Goal: Transaction & Acquisition: Obtain resource

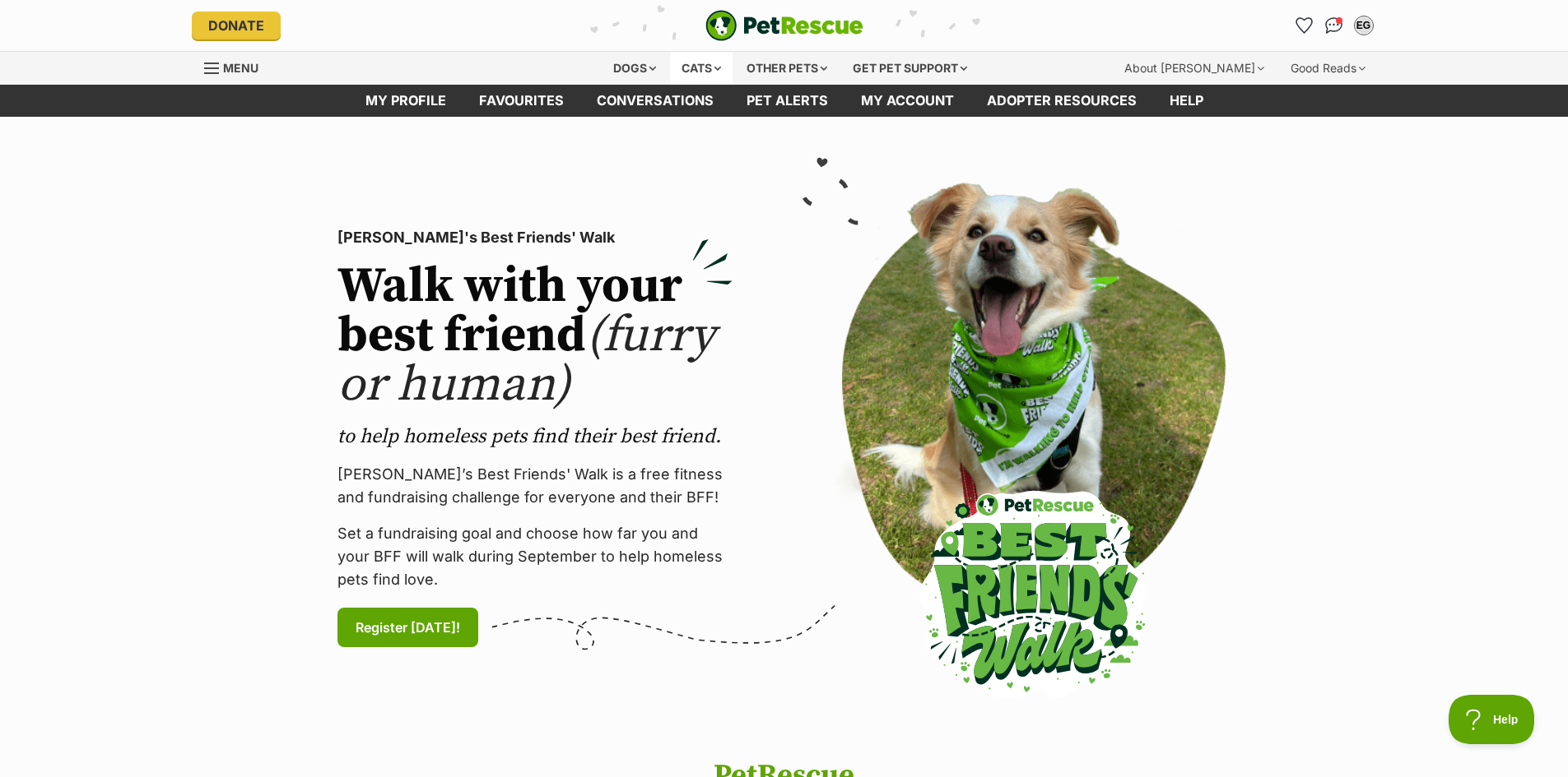
click at [699, 60] on div "Cats" at bounding box center [700, 69] width 62 height 33
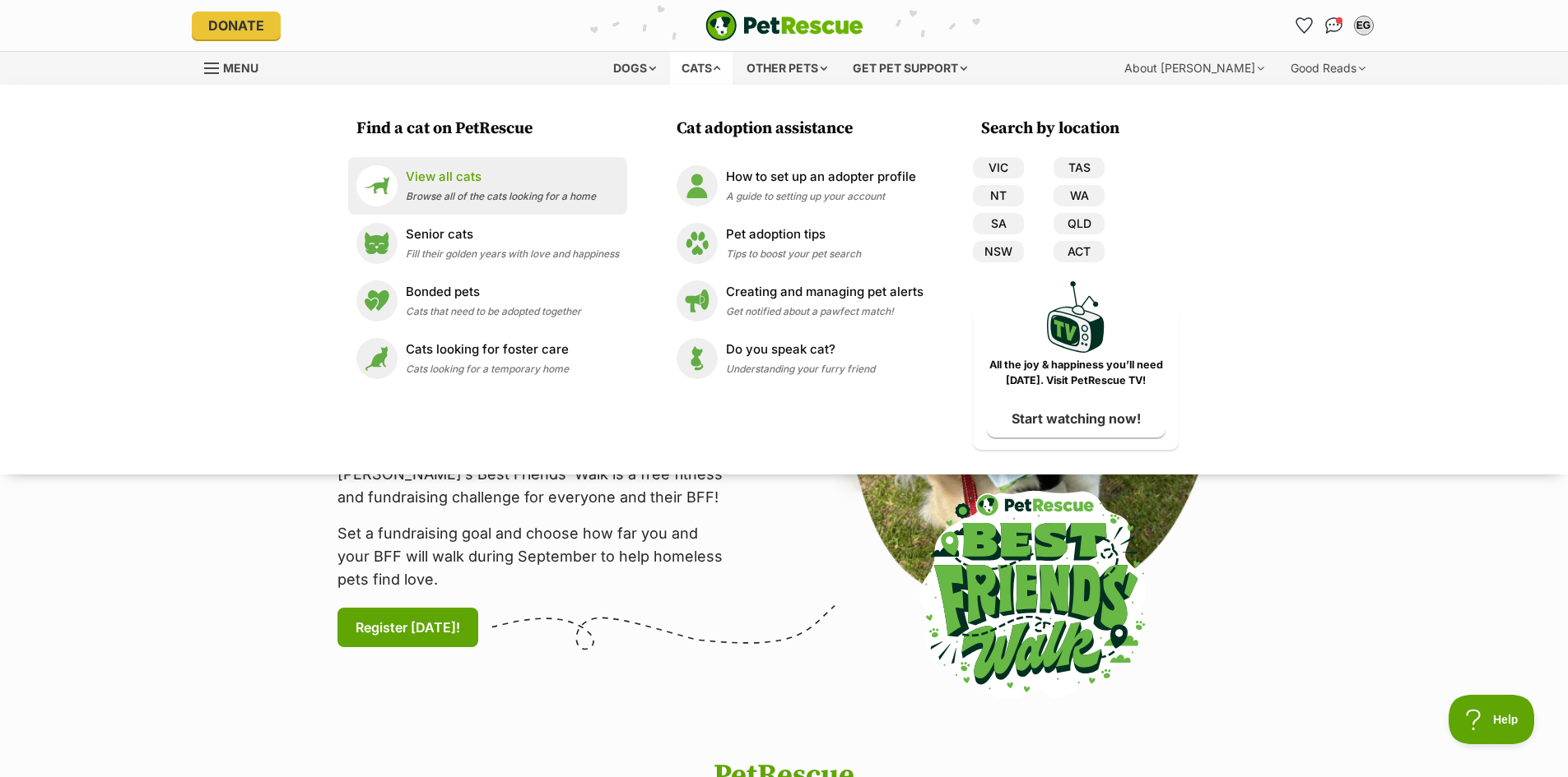
click at [432, 181] on p "View all cats" at bounding box center [501, 177] width 190 height 19
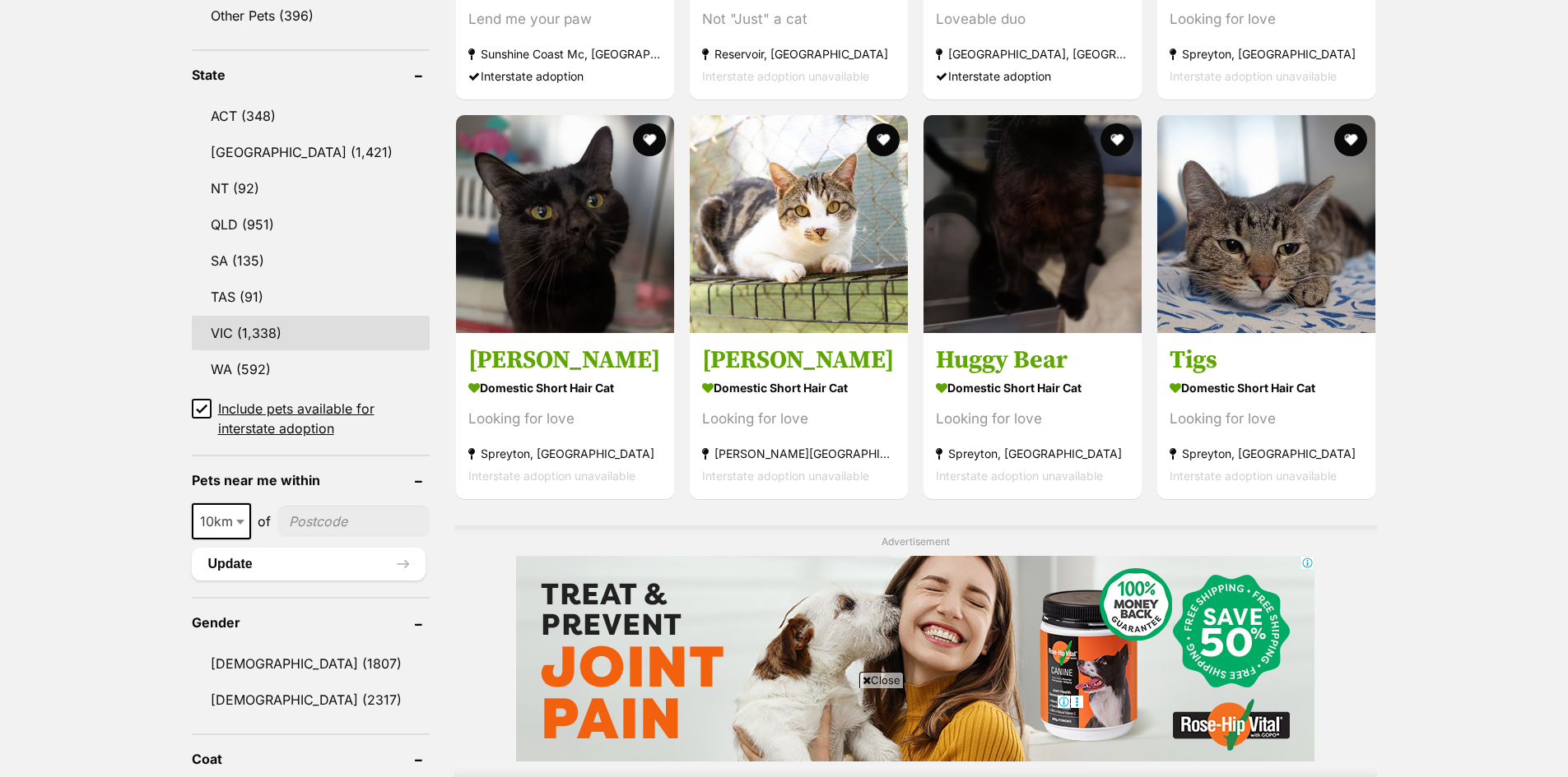
click at [221, 327] on link "VIC (1,338)" at bounding box center [310, 333] width 238 height 35
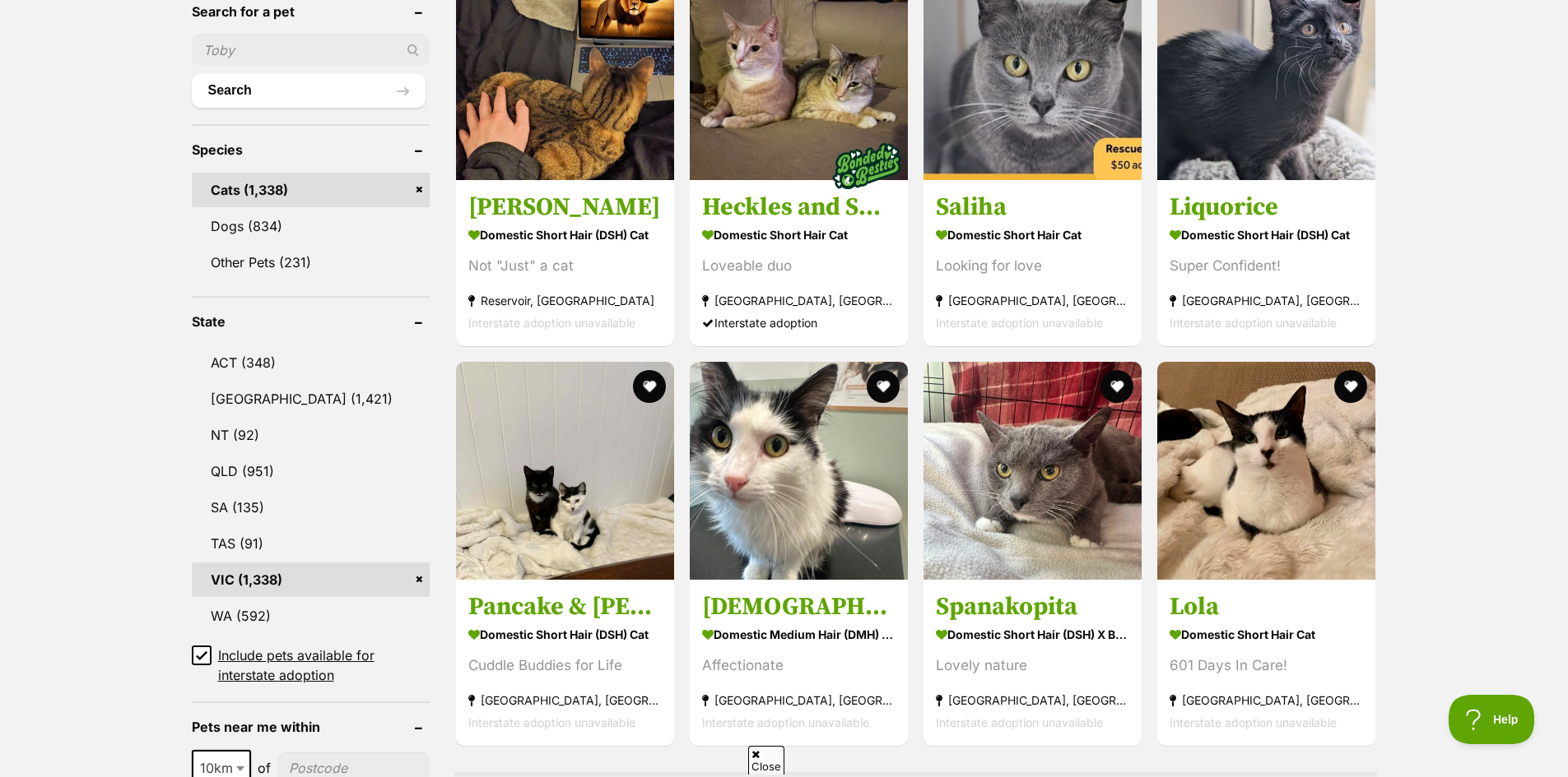
click at [199, 652] on icon at bounding box center [201, 654] width 10 height 7
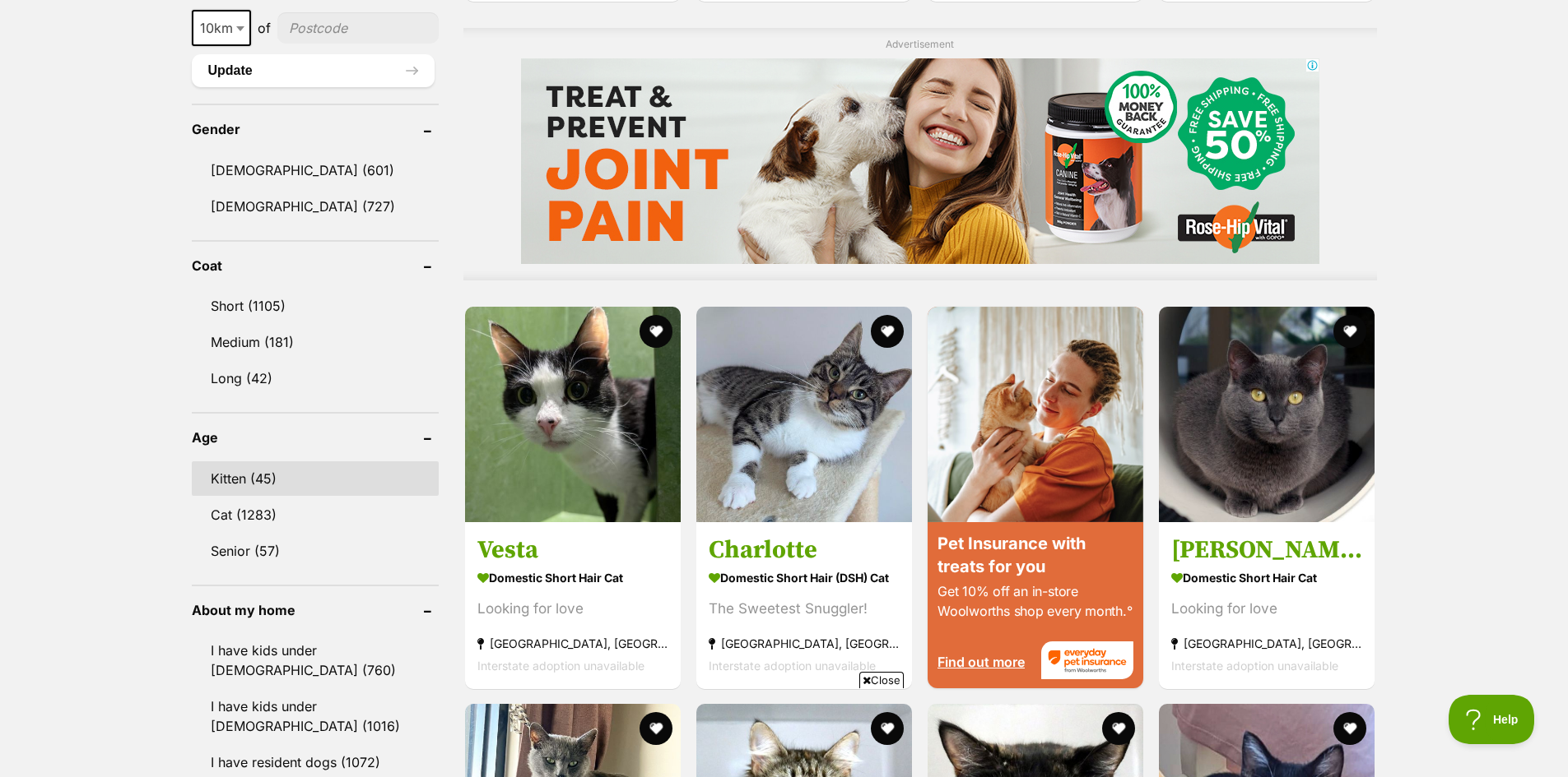
click at [224, 461] on link "Kitten (45)" at bounding box center [315, 479] width 247 height 35
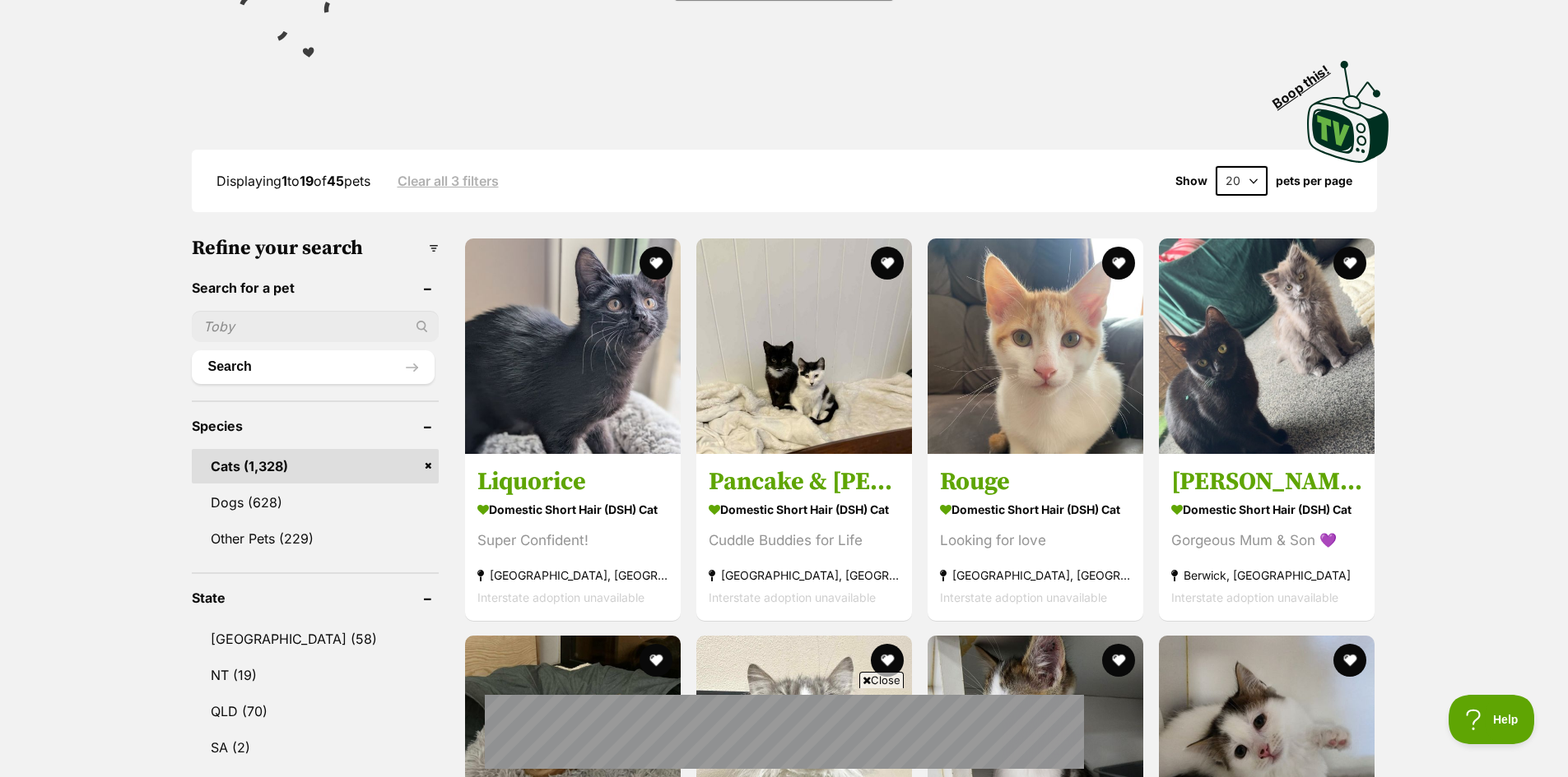
scroll to position [329, 0]
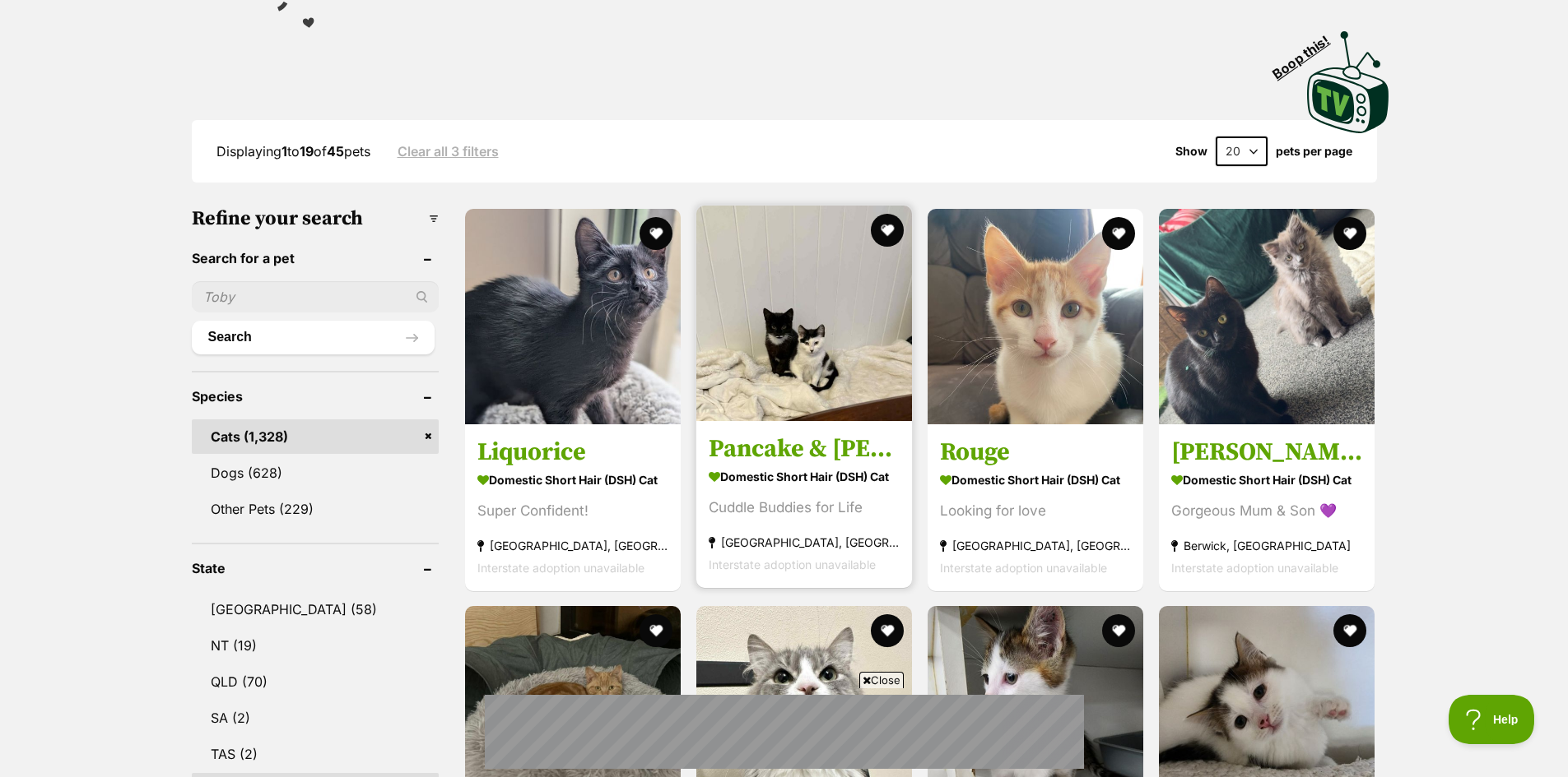
click at [806, 376] on img at bounding box center [804, 313] width 215 height 215
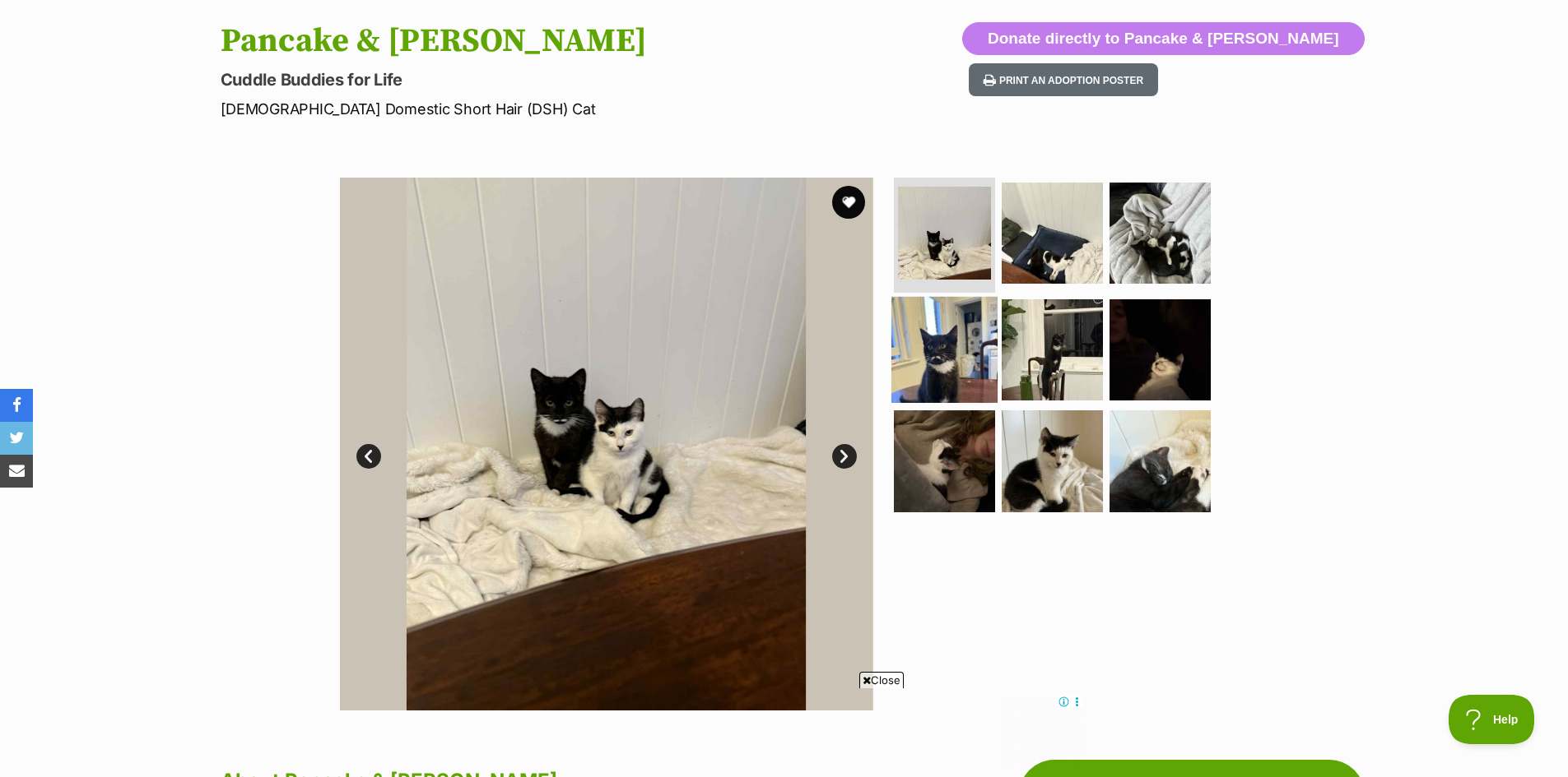
click at [941, 337] on img at bounding box center [944, 349] width 106 height 106
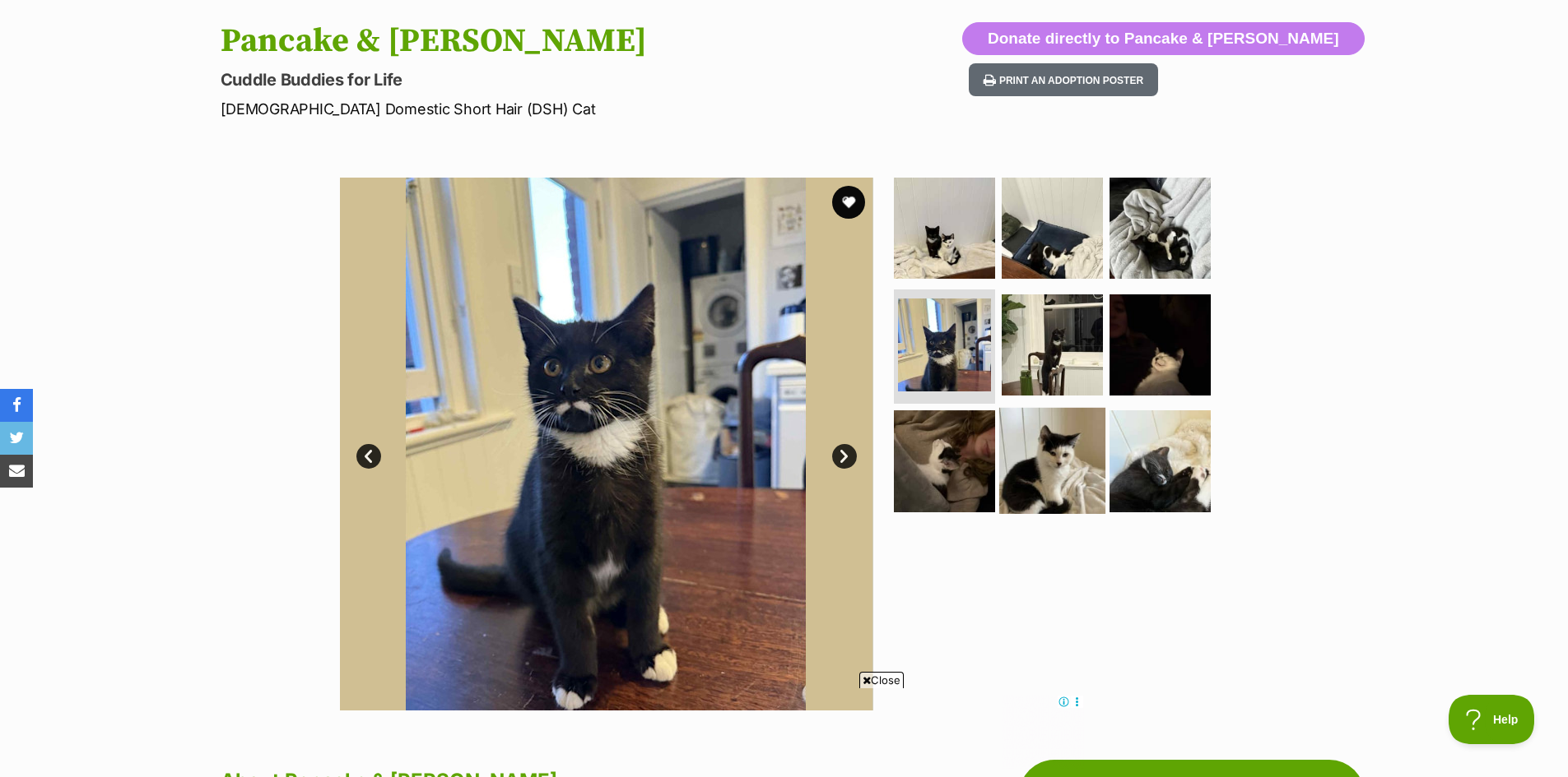
click at [1040, 449] on img at bounding box center [1053, 461] width 106 height 106
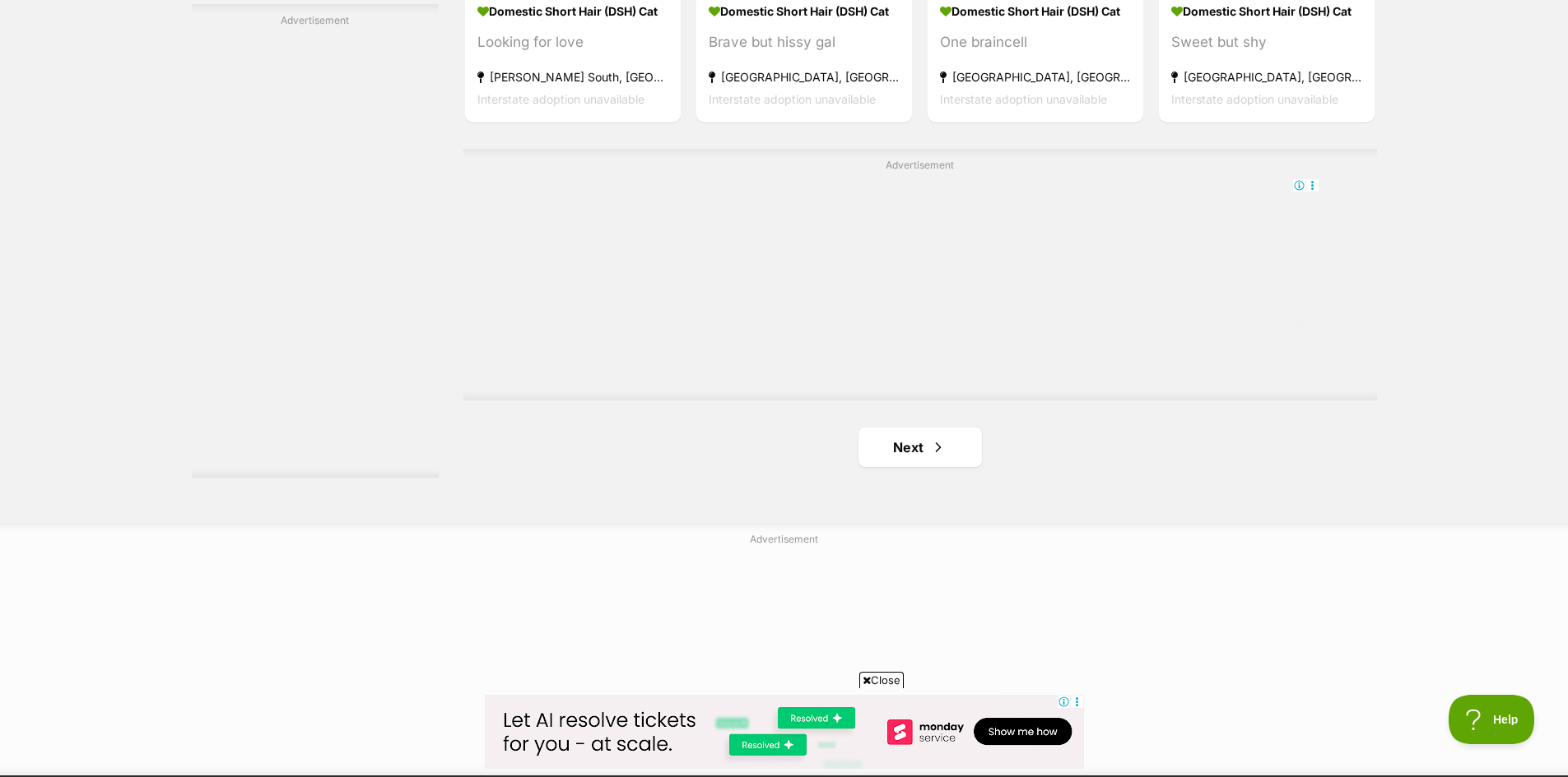
scroll to position [2879, 0]
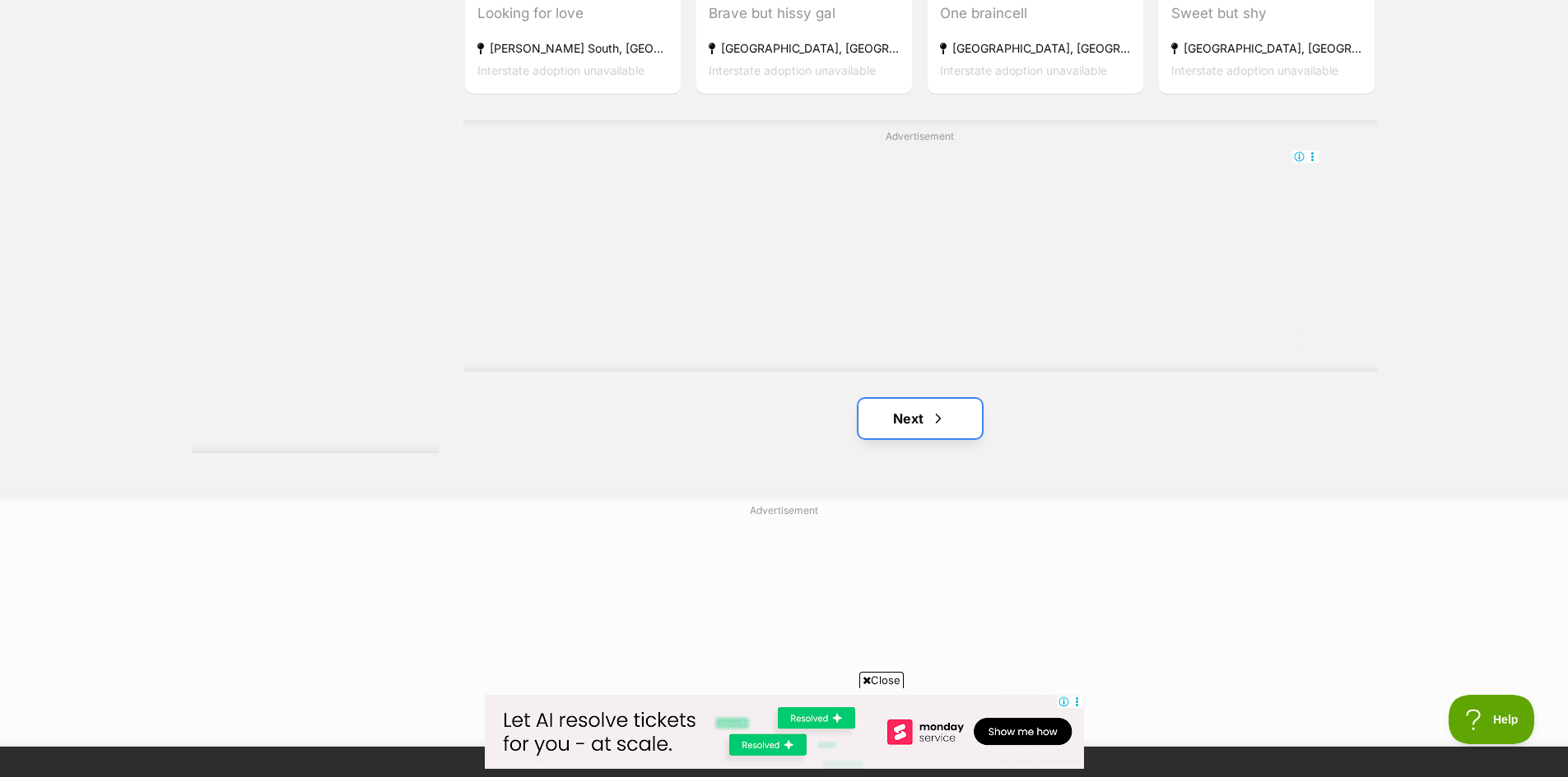
click at [903, 415] on link "Next" at bounding box center [920, 419] width 123 height 40
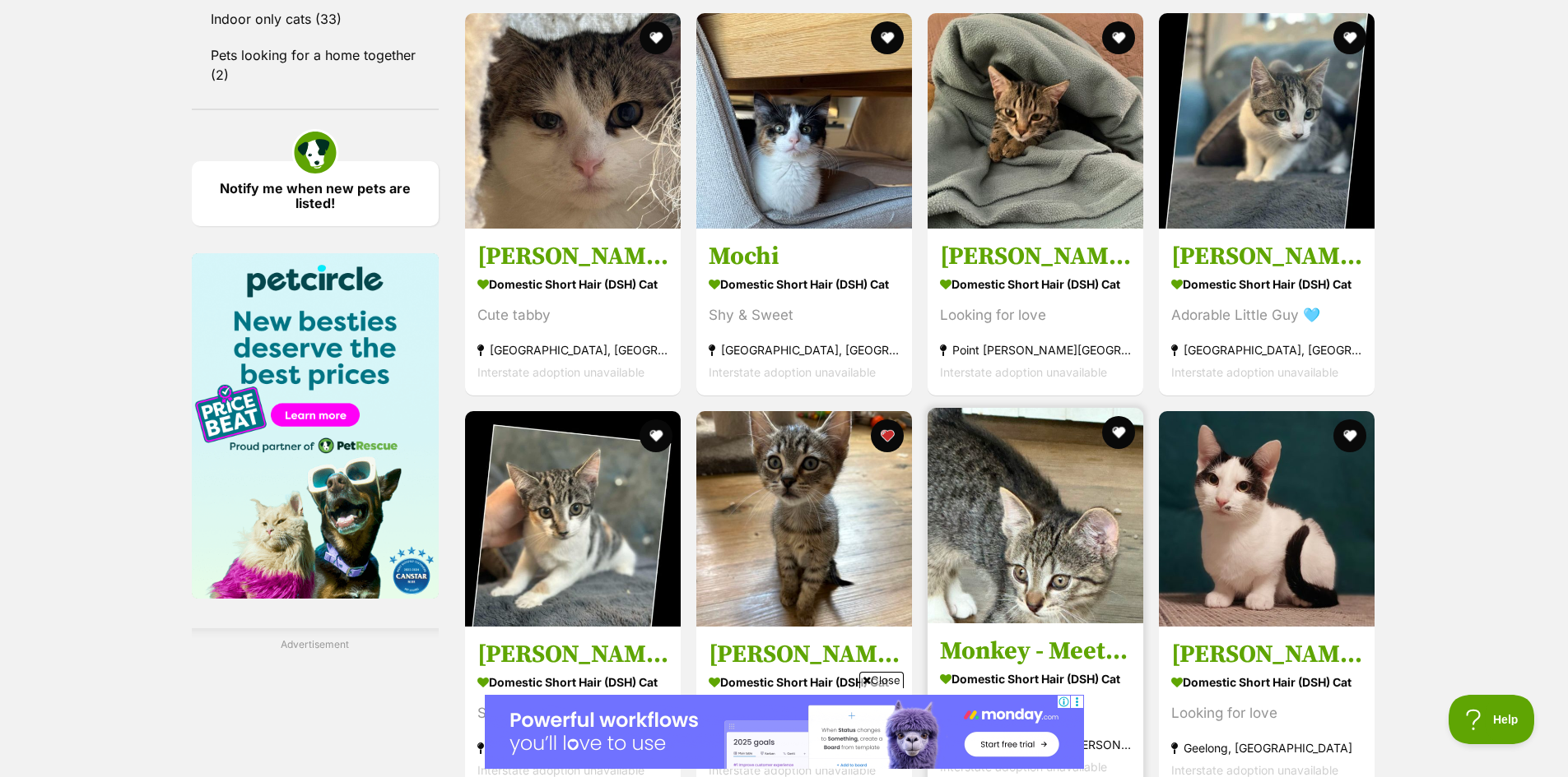
scroll to position [2139, 0]
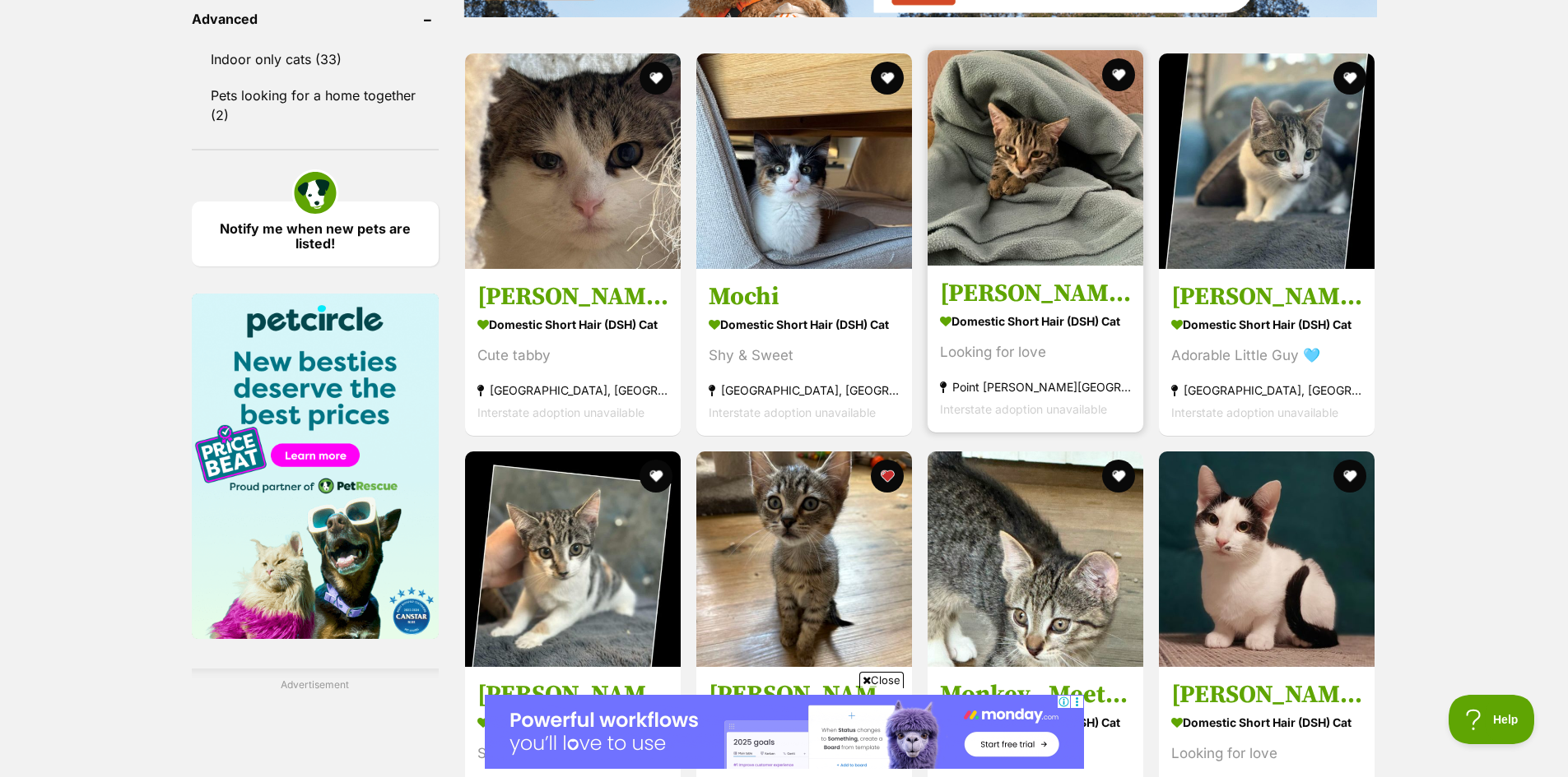
click at [1030, 216] on img at bounding box center [1035, 158] width 215 height 215
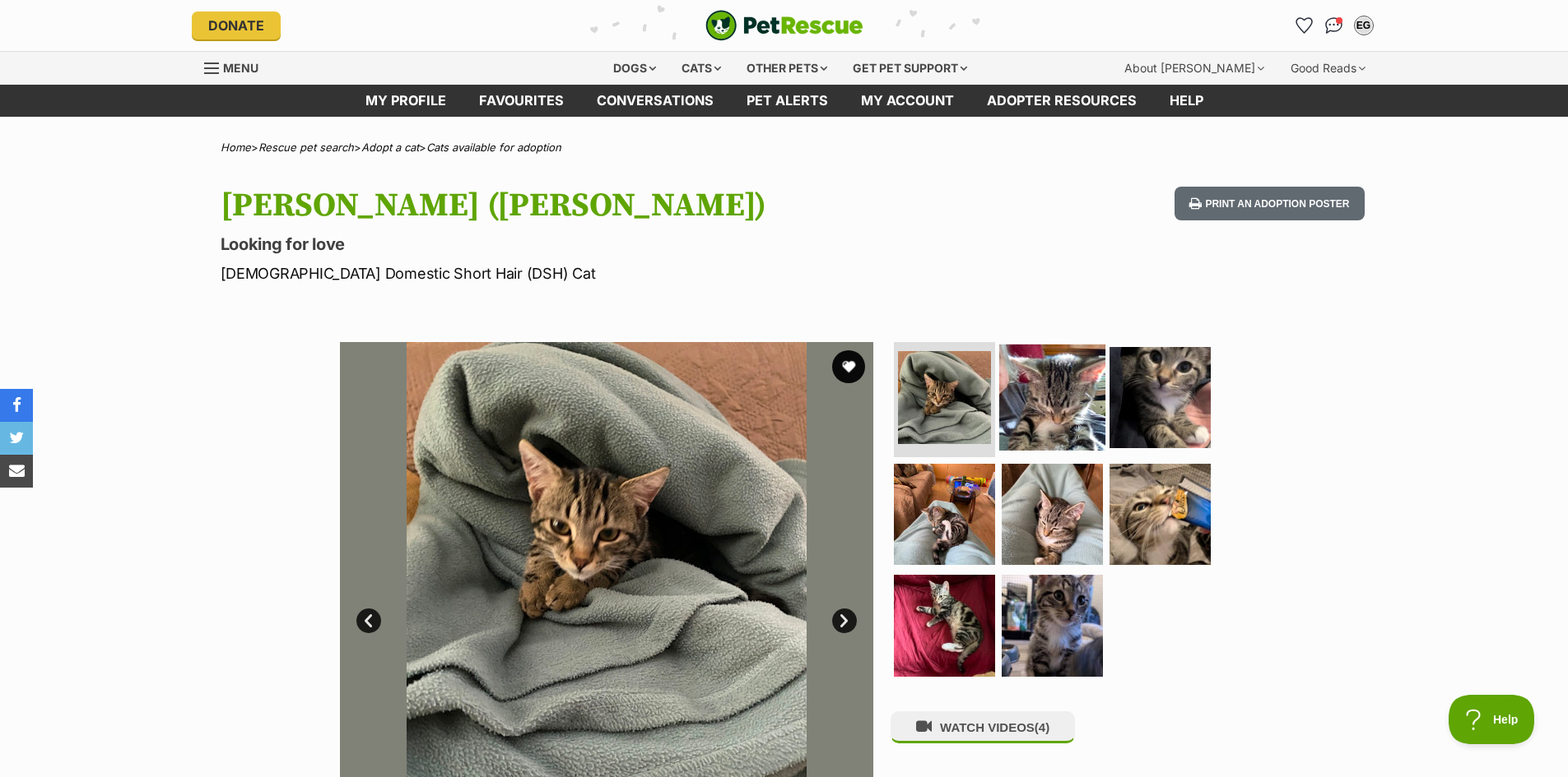
click at [1073, 410] on img at bounding box center [1053, 398] width 106 height 106
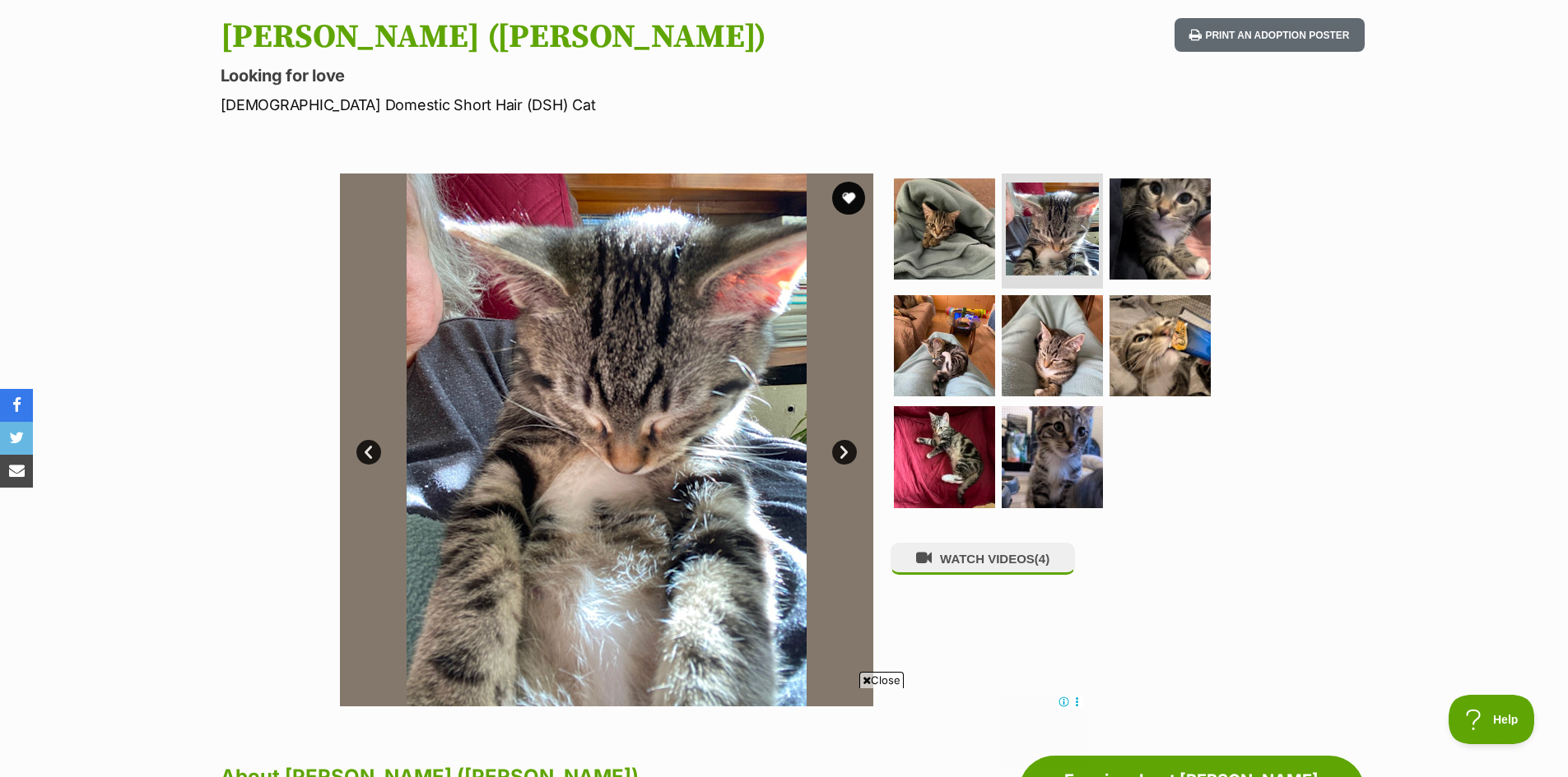
scroll to position [165, 0]
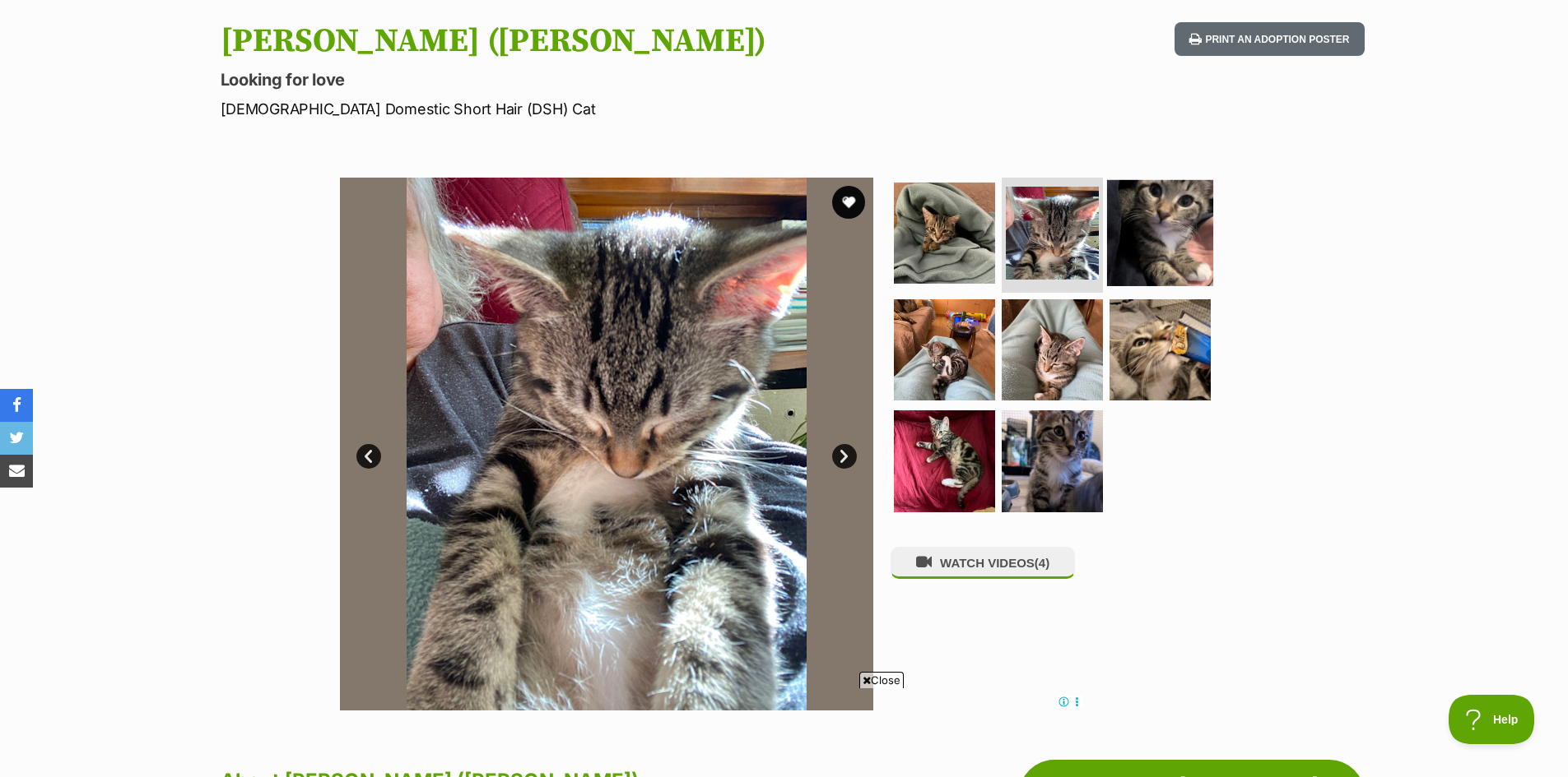
click at [1128, 232] on img at bounding box center [1160, 233] width 106 height 106
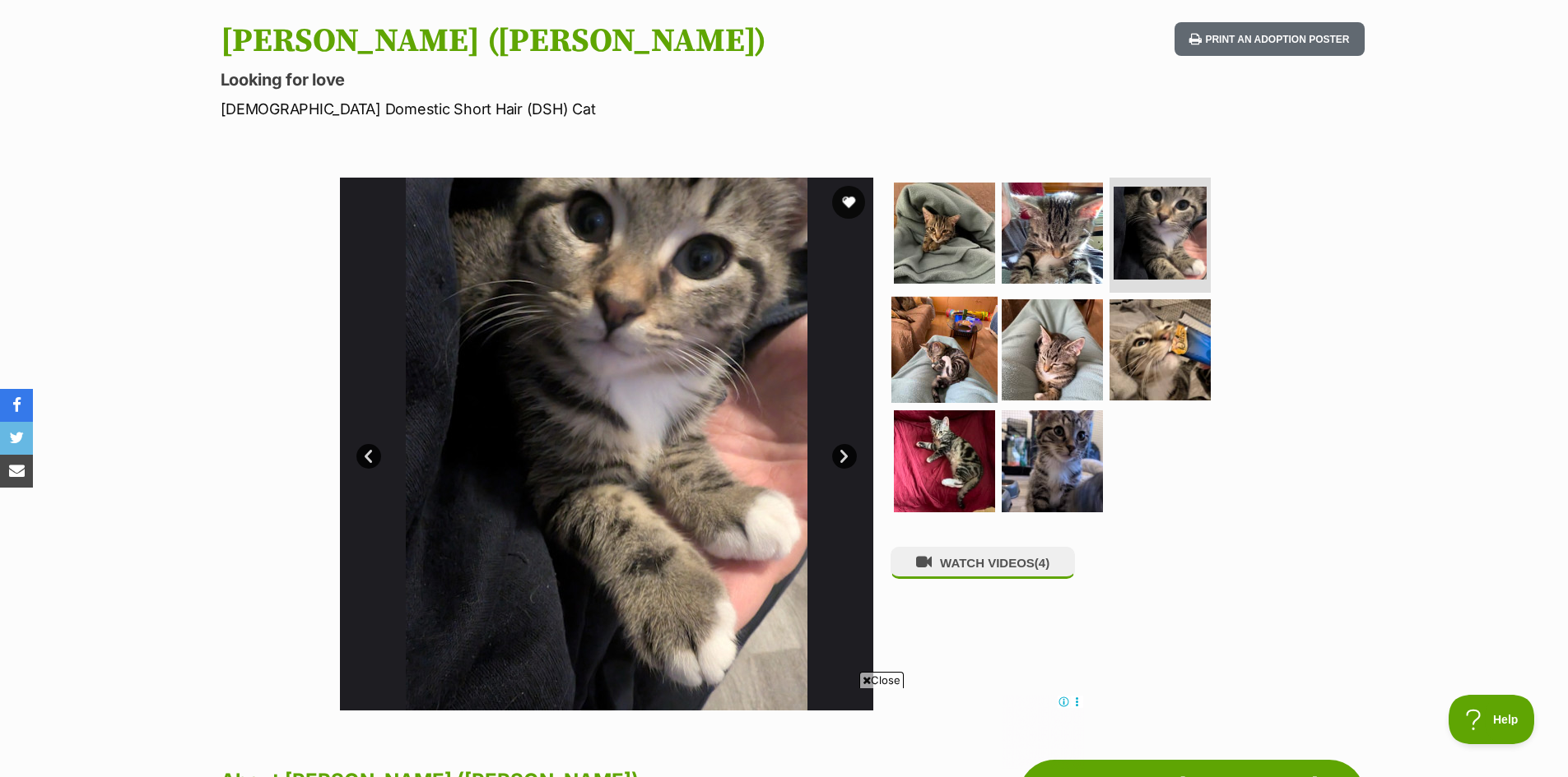
click at [942, 357] on img at bounding box center [944, 349] width 106 height 106
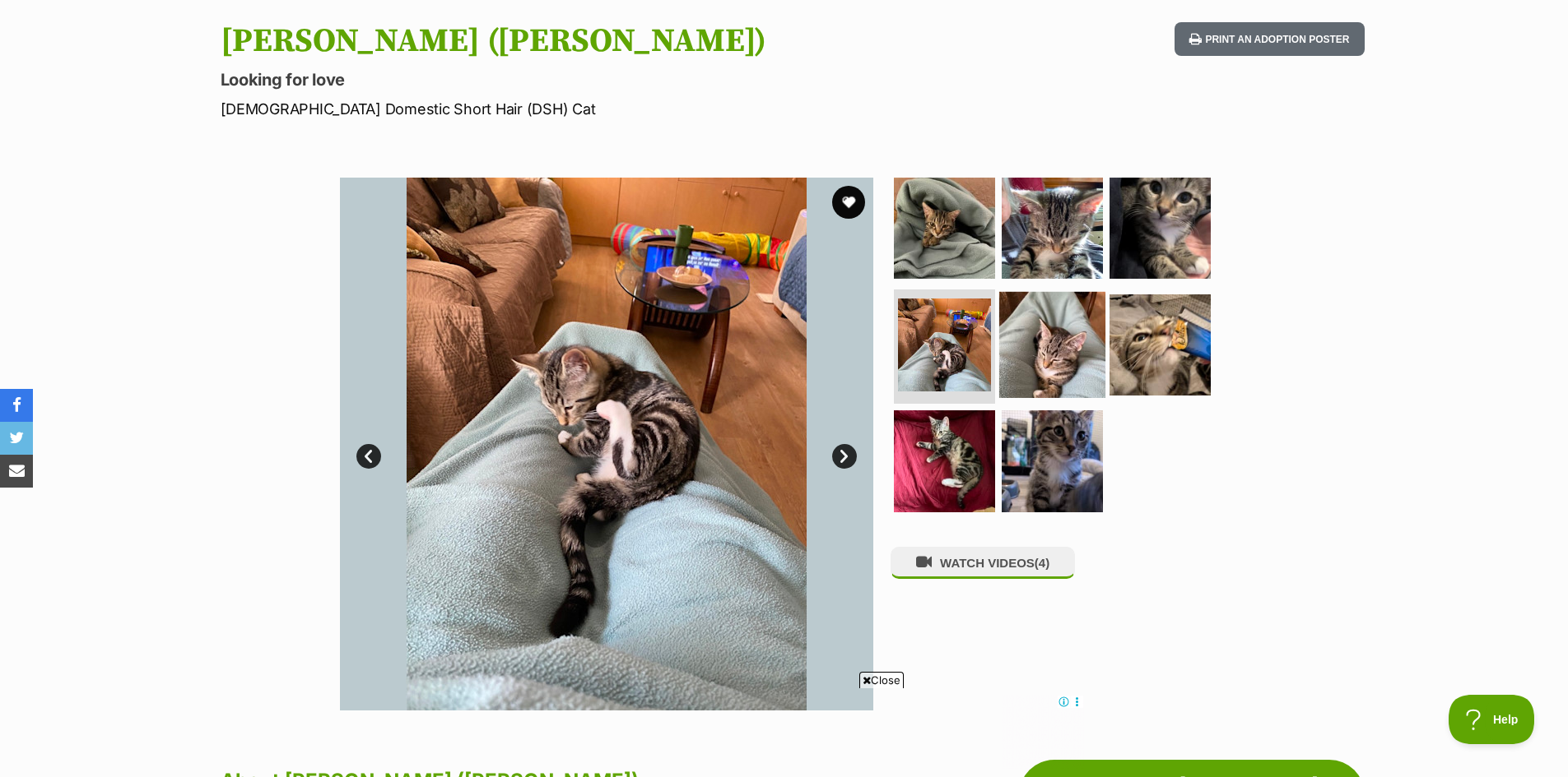
click at [1048, 347] on img at bounding box center [1053, 345] width 106 height 106
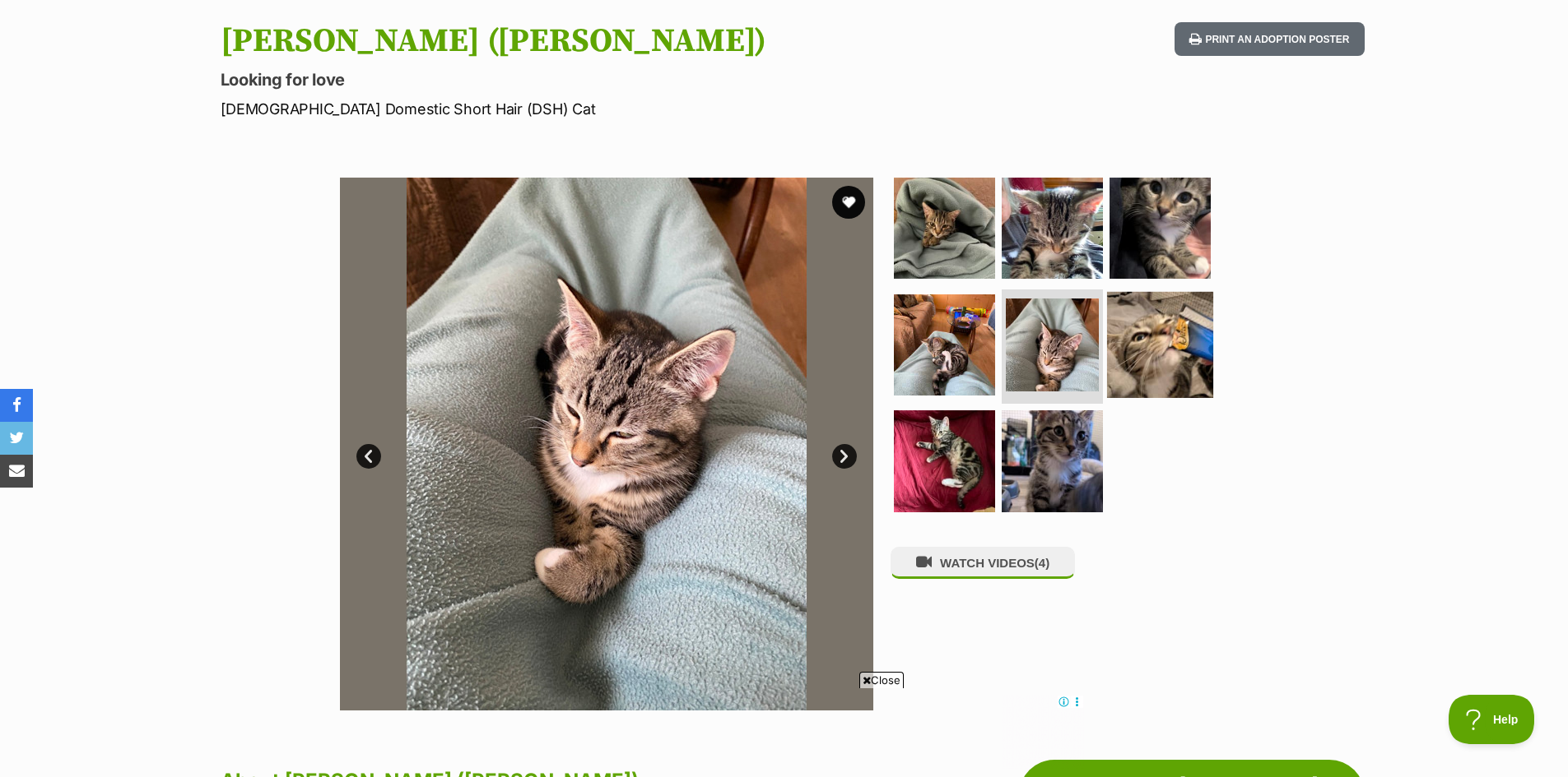
click at [1147, 338] on img at bounding box center [1160, 345] width 106 height 106
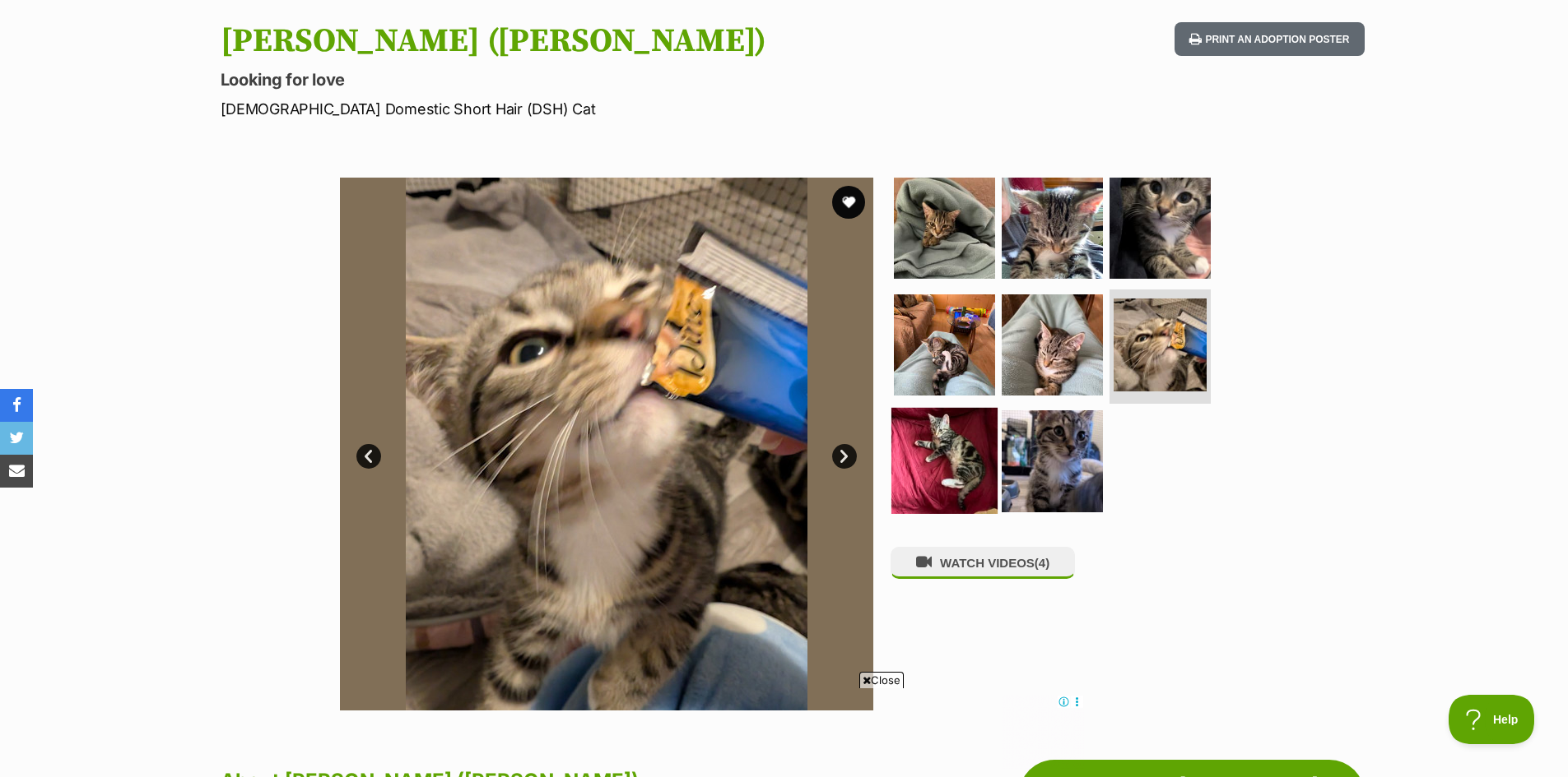
click at [949, 445] on img at bounding box center [944, 461] width 106 height 106
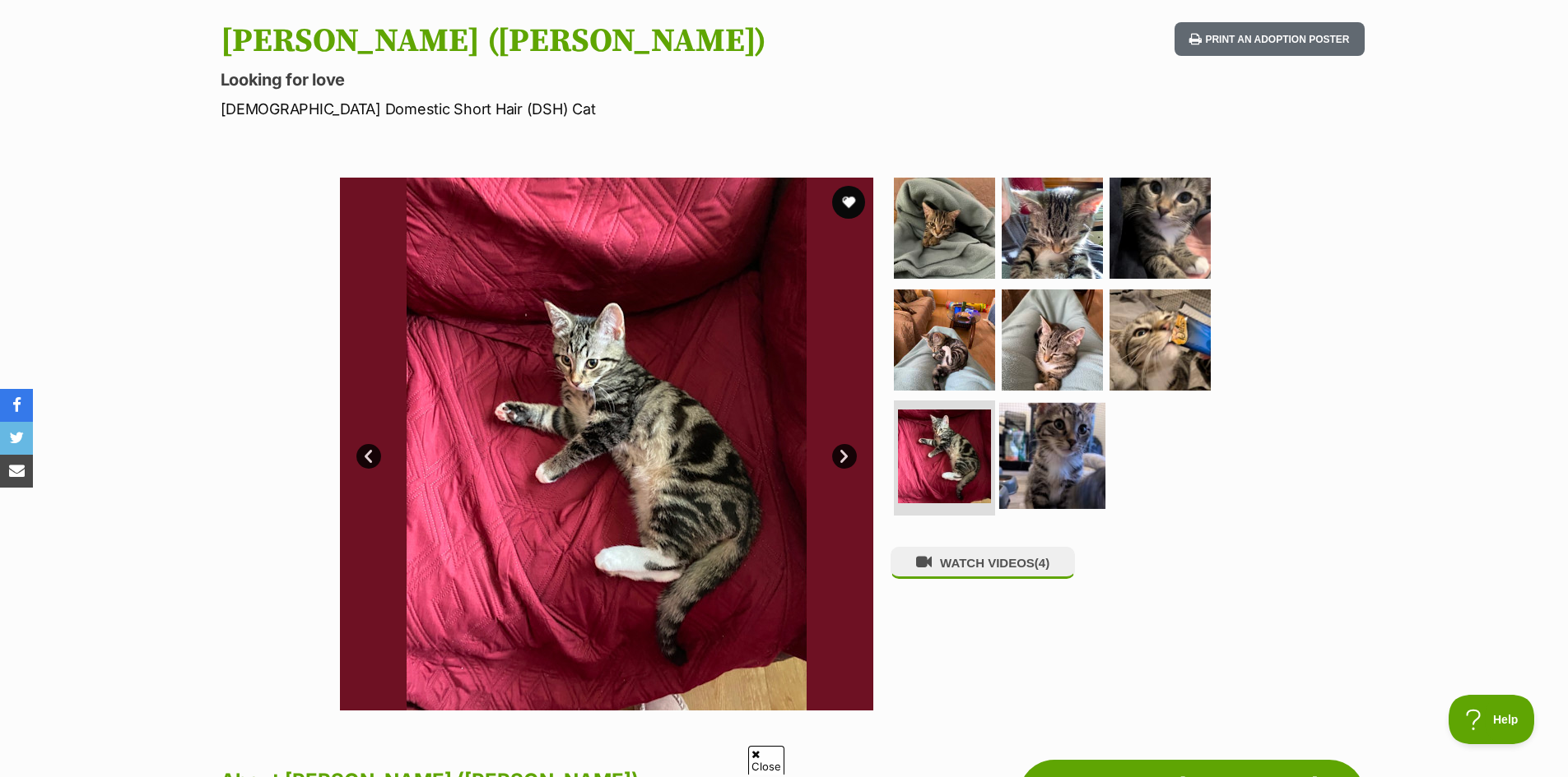
click at [1048, 444] on img at bounding box center [1053, 456] width 106 height 106
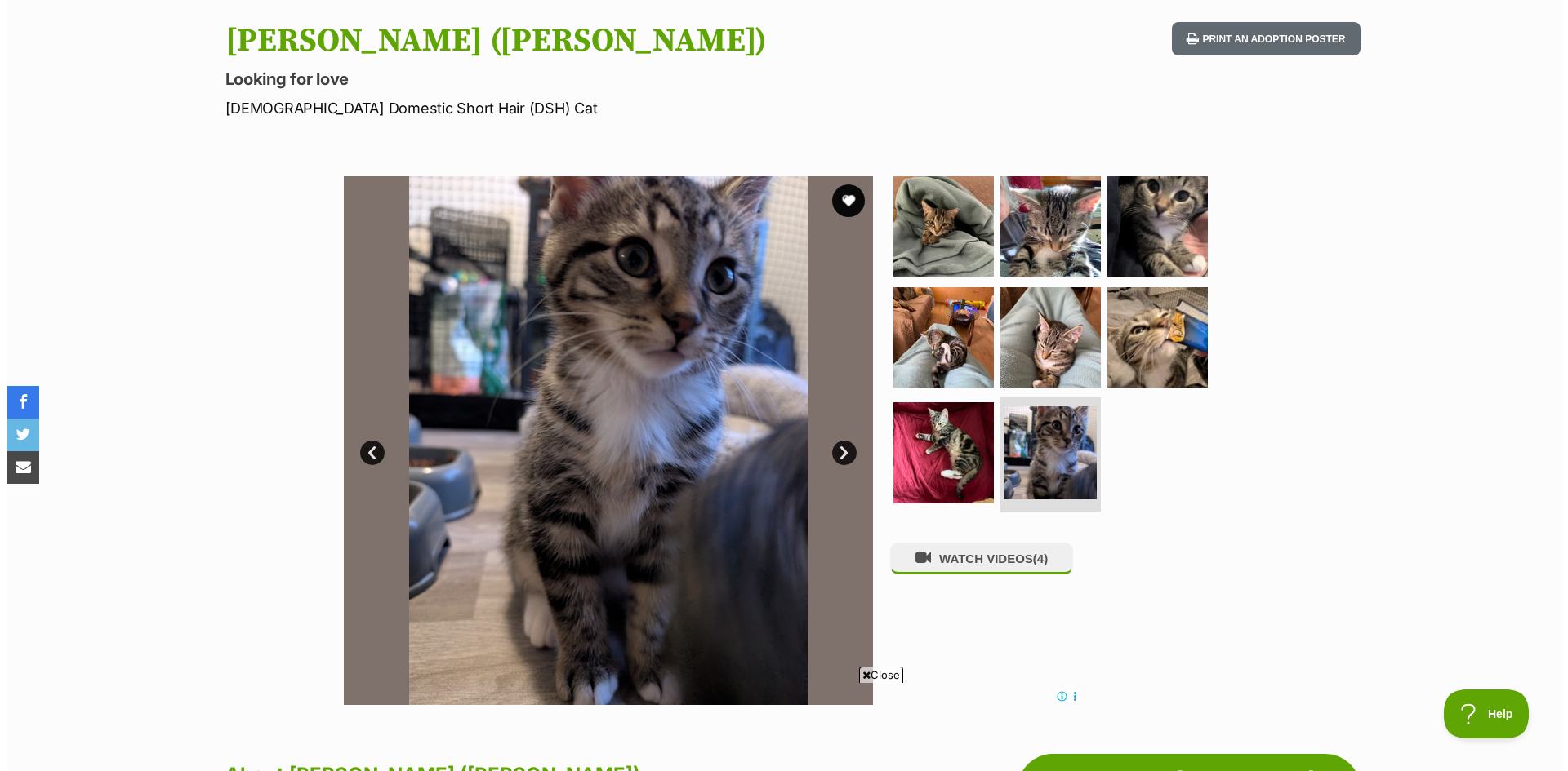
scroll to position [0, 0]
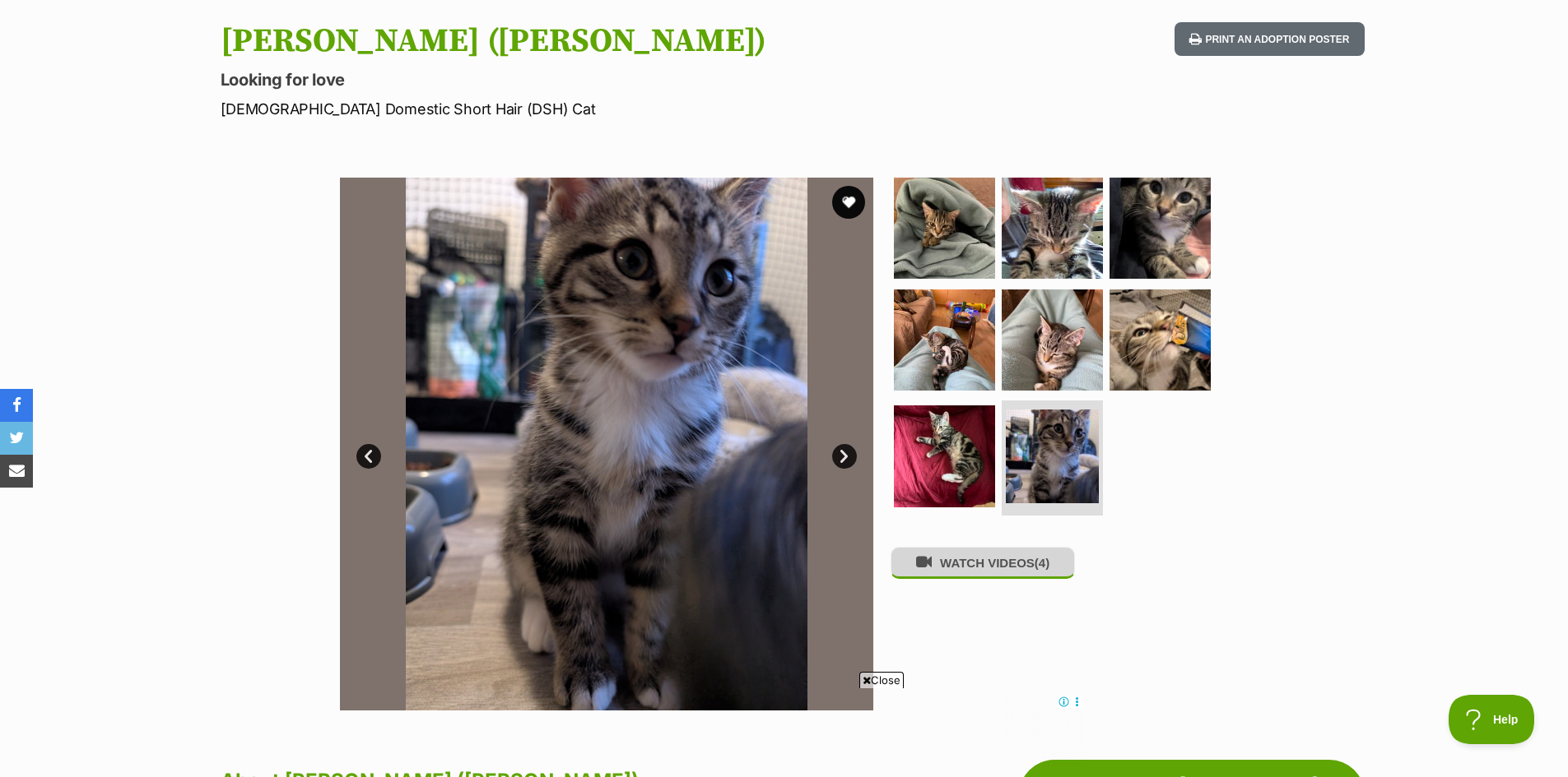
click at [983, 567] on button "WATCH VIDEOS (4)" at bounding box center [982, 562] width 184 height 32
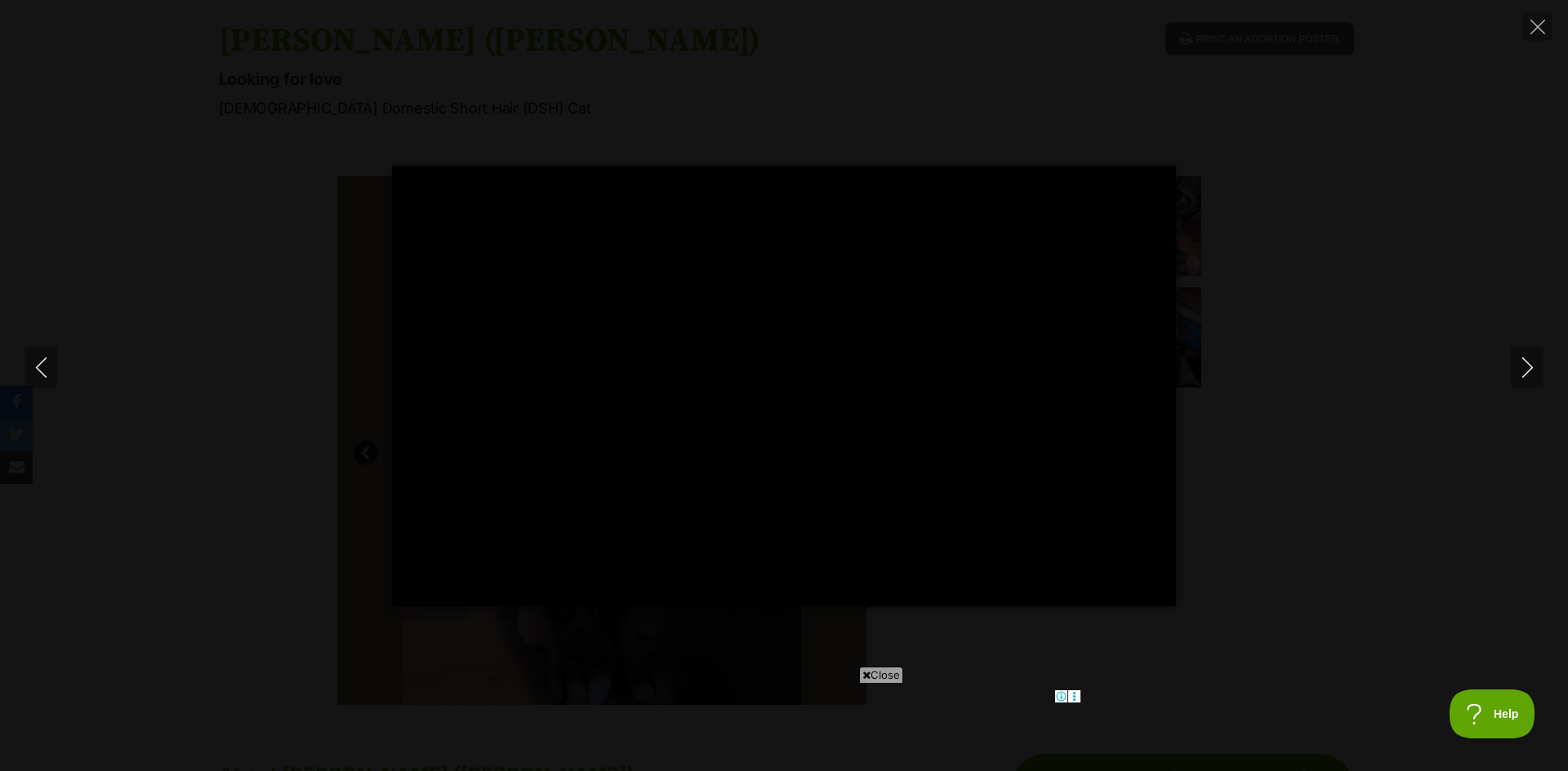
type input "100"
click at [1528, 364] on icon "Next" at bounding box center [1526, 367] width 11 height 21
type input "100"
click at [1524, 370] on icon "Next" at bounding box center [1527, 367] width 21 height 21
type input "100"
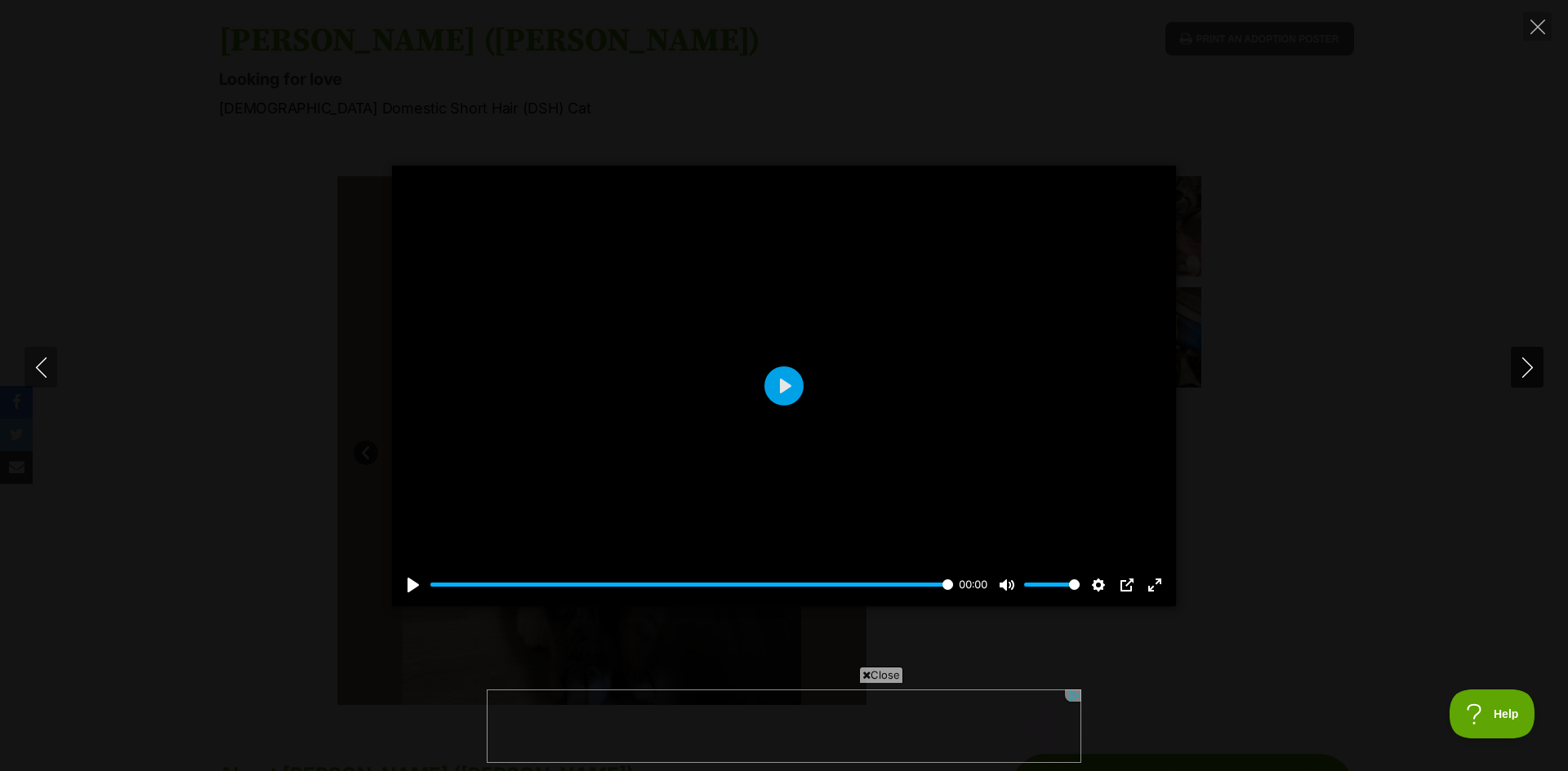
click at [1524, 370] on icon "Next" at bounding box center [1527, 367] width 21 height 21
type input "100"
click at [1524, 370] on icon "Next" at bounding box center [1527, 367] width 21 height 21
type input "100"
click at [1537, 25] on icon "Close" at bounding box center [1538, 27] width 15 height 15
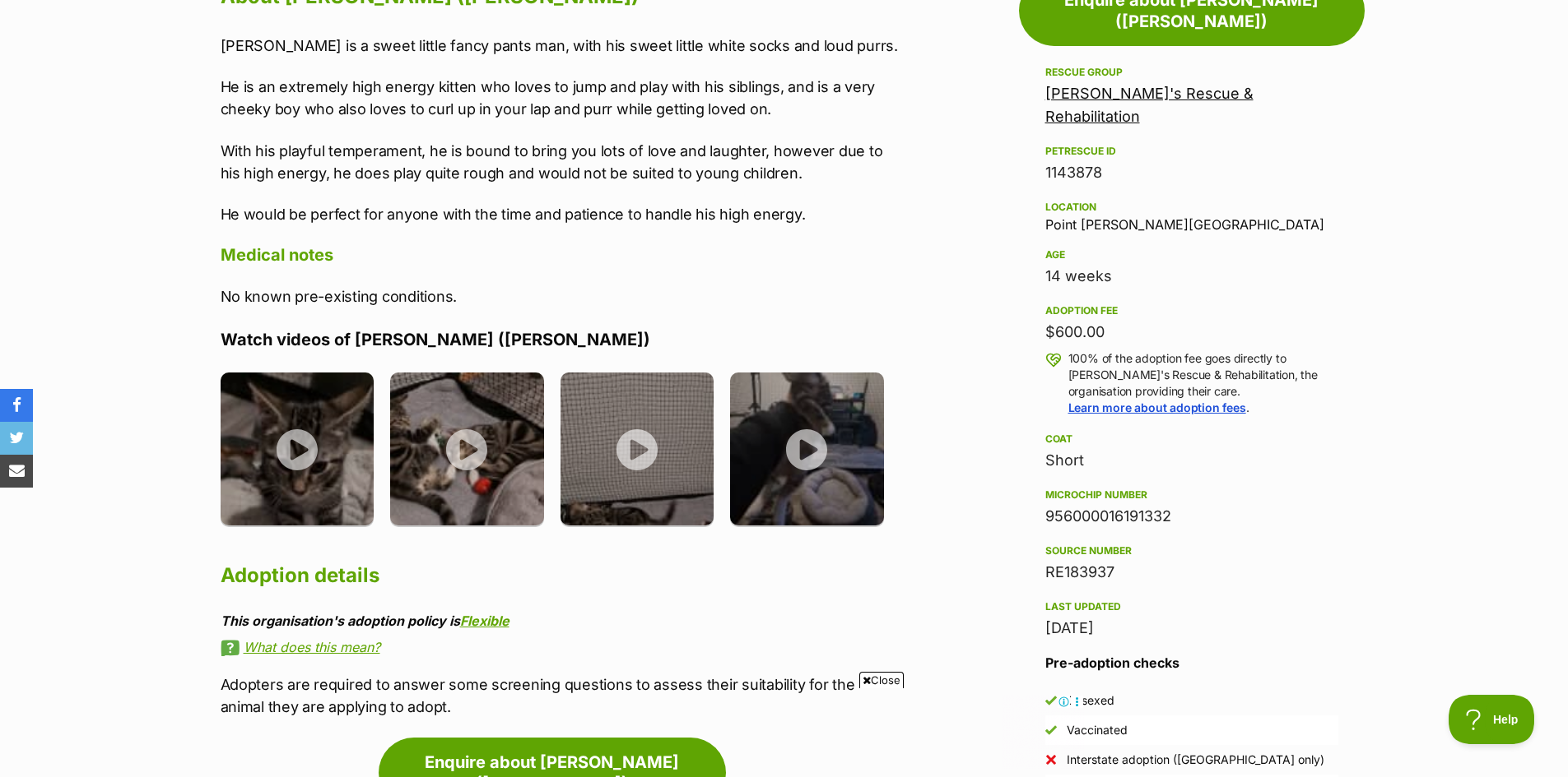
scroll to position [1151, 0]
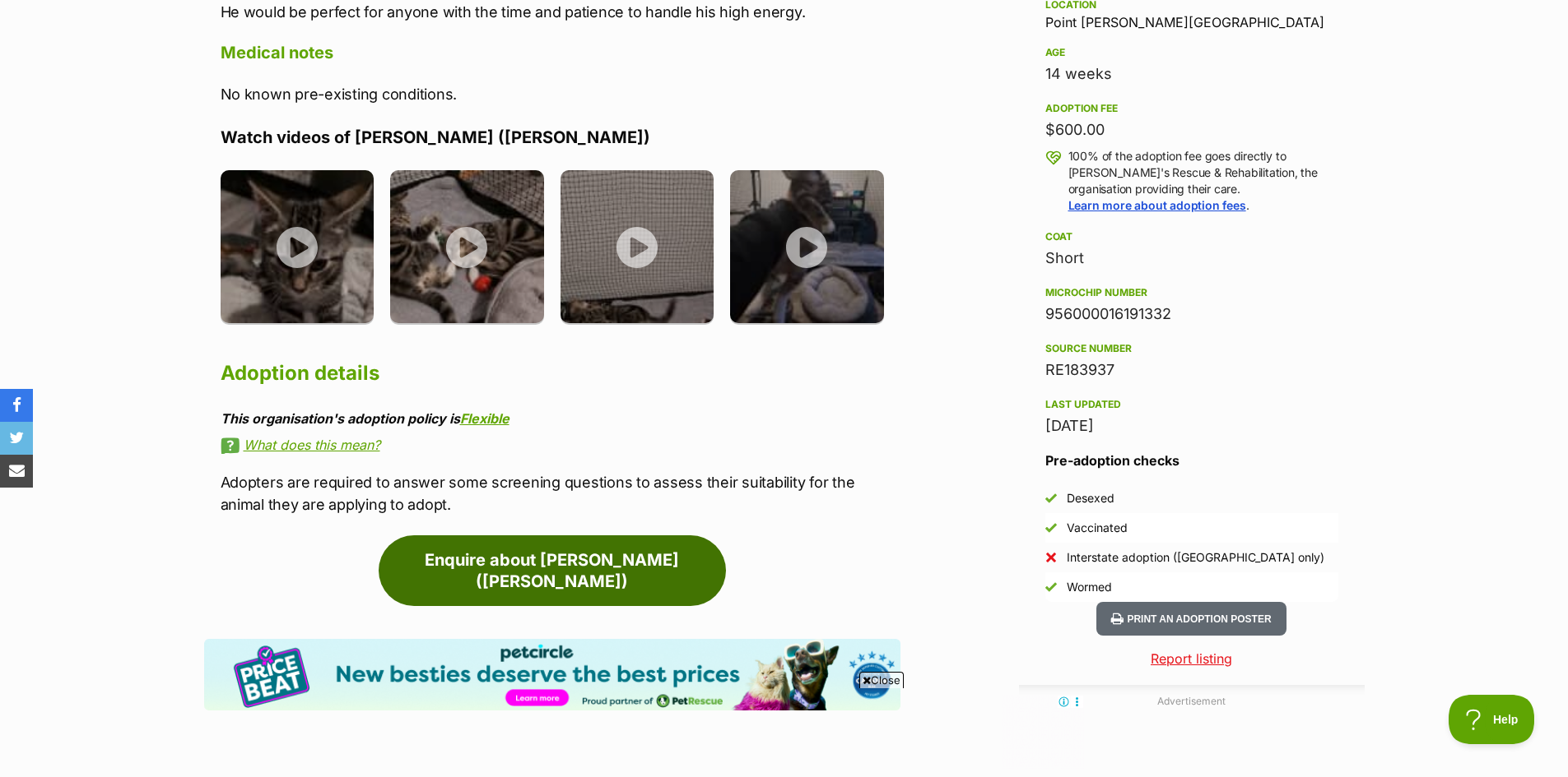
click at [531, 558] on link "Enquire about Timmy (Bob)" at bounding box center [552, 570] width 347 height 70
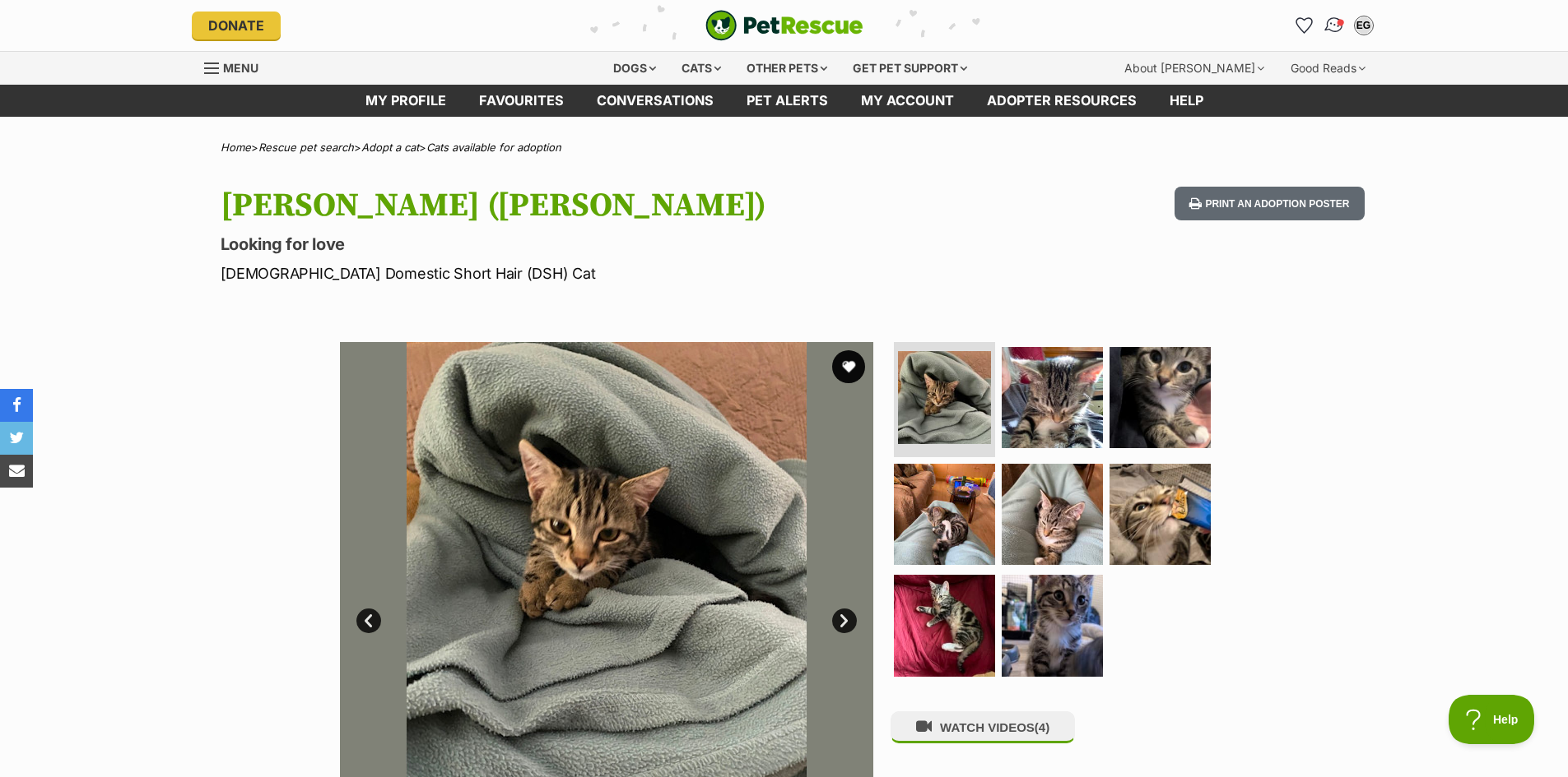
click at [1331, 22] on img "Conversations" at bounding box center [1333, 26] width 22 height 22
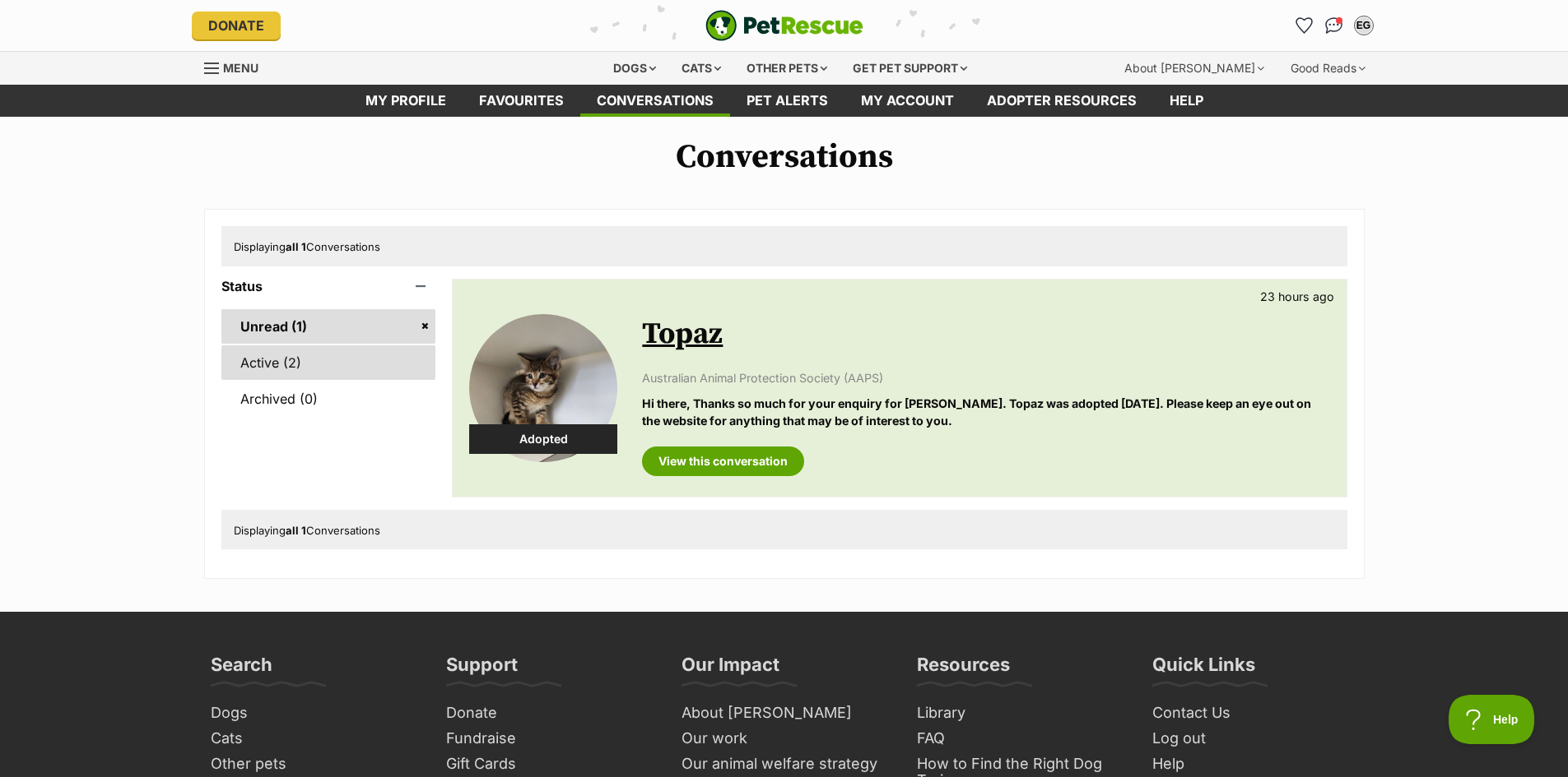
click at [279, 362] on link "Active (2)" at bounding box center [328, 363] width 215 height 35
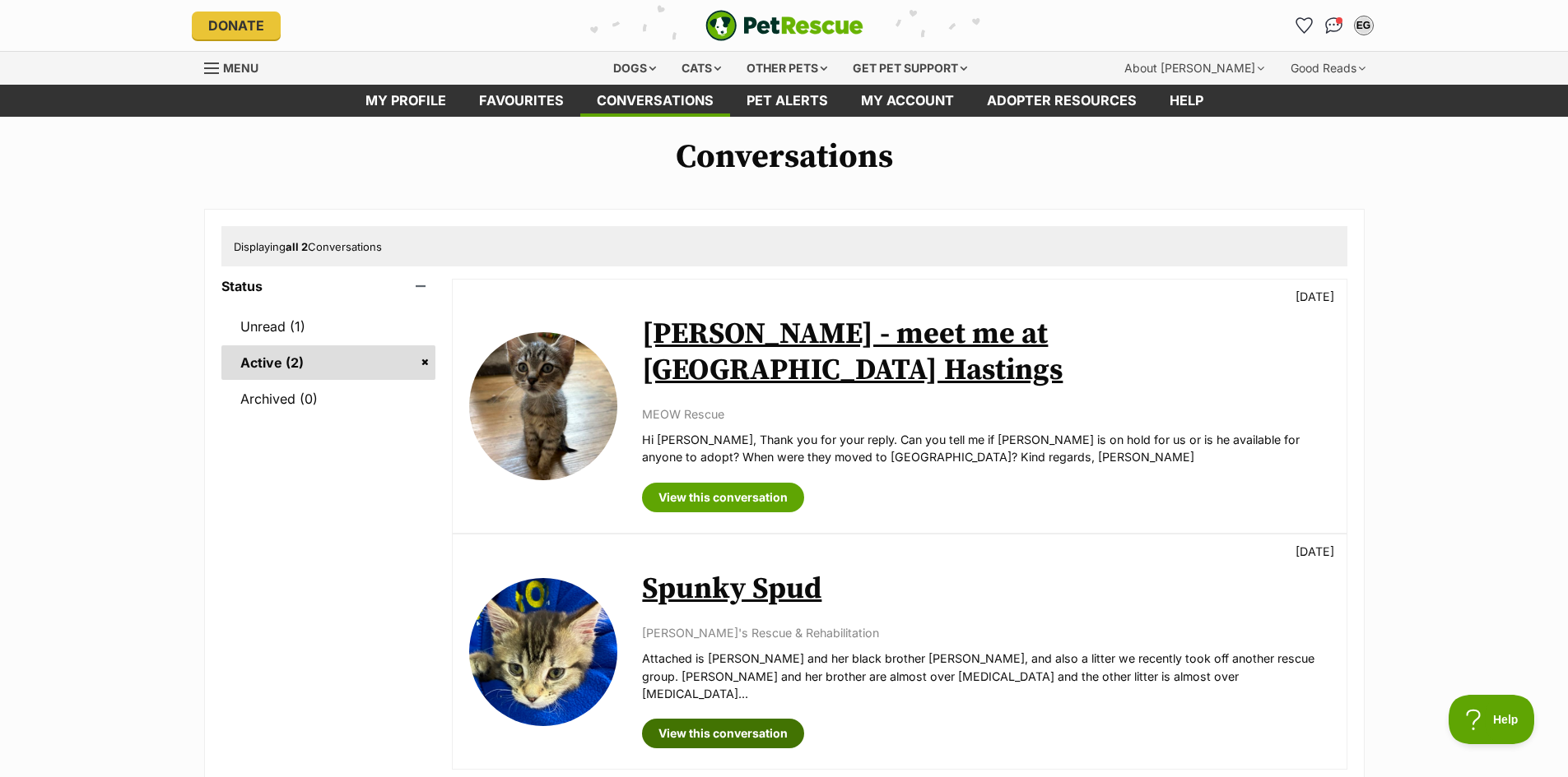
click at [685, 719] on link "View this conversation" at bounding box center [724, 734] width 162 height 30
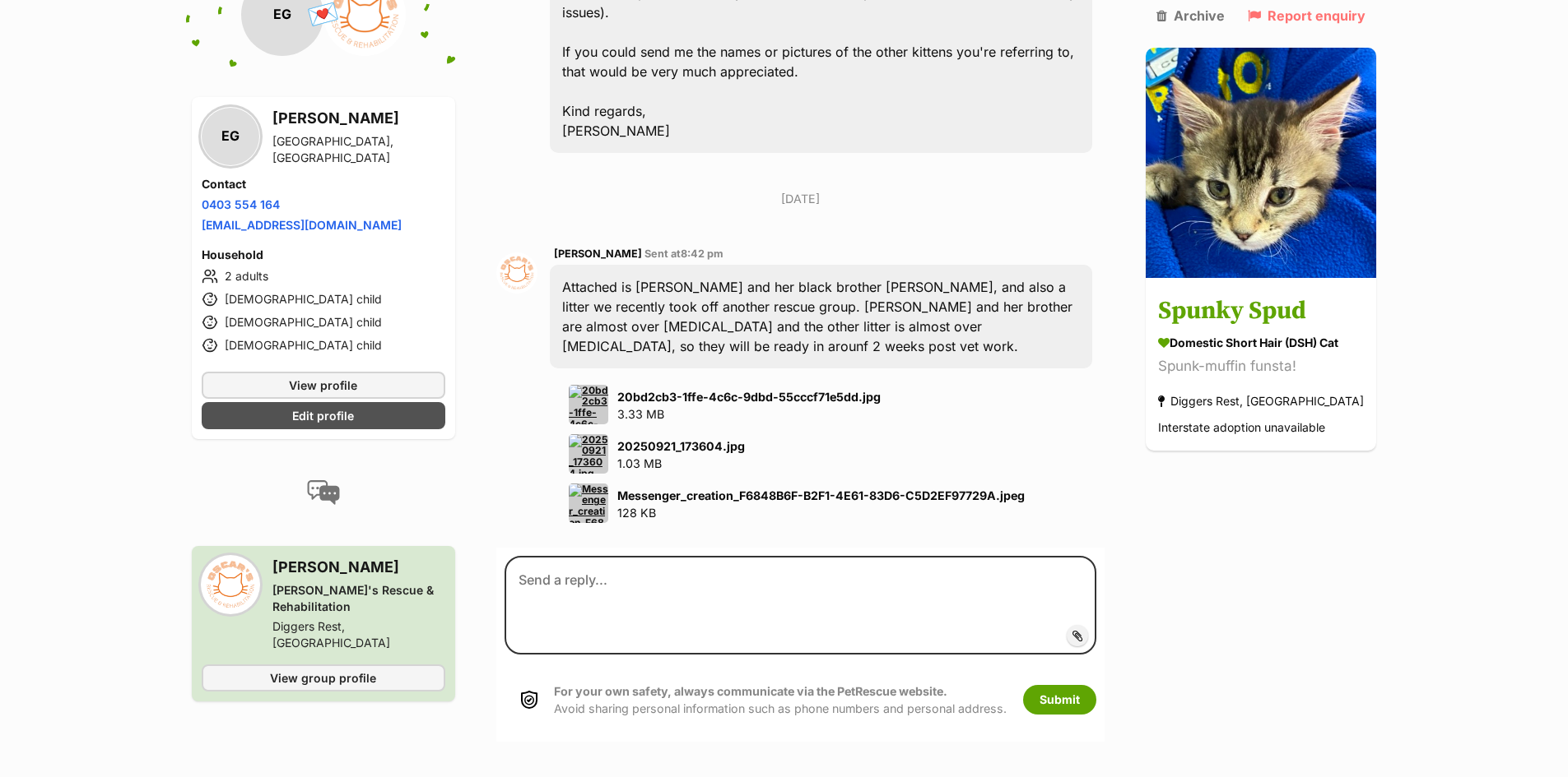
scroll to position [2057, 0]
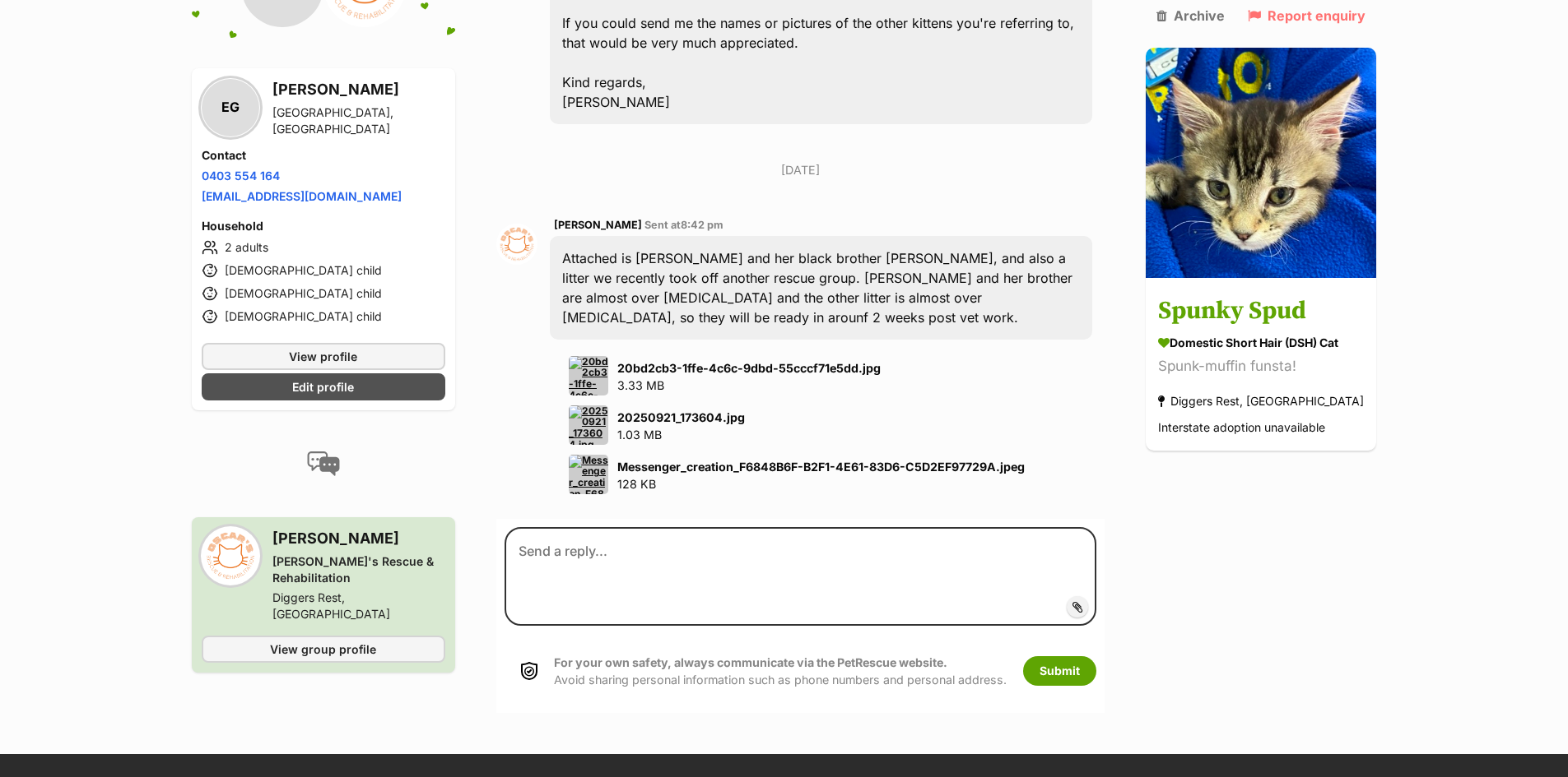
click at [597, 455] on img at bounding box center [588, 475] width 40 height 40
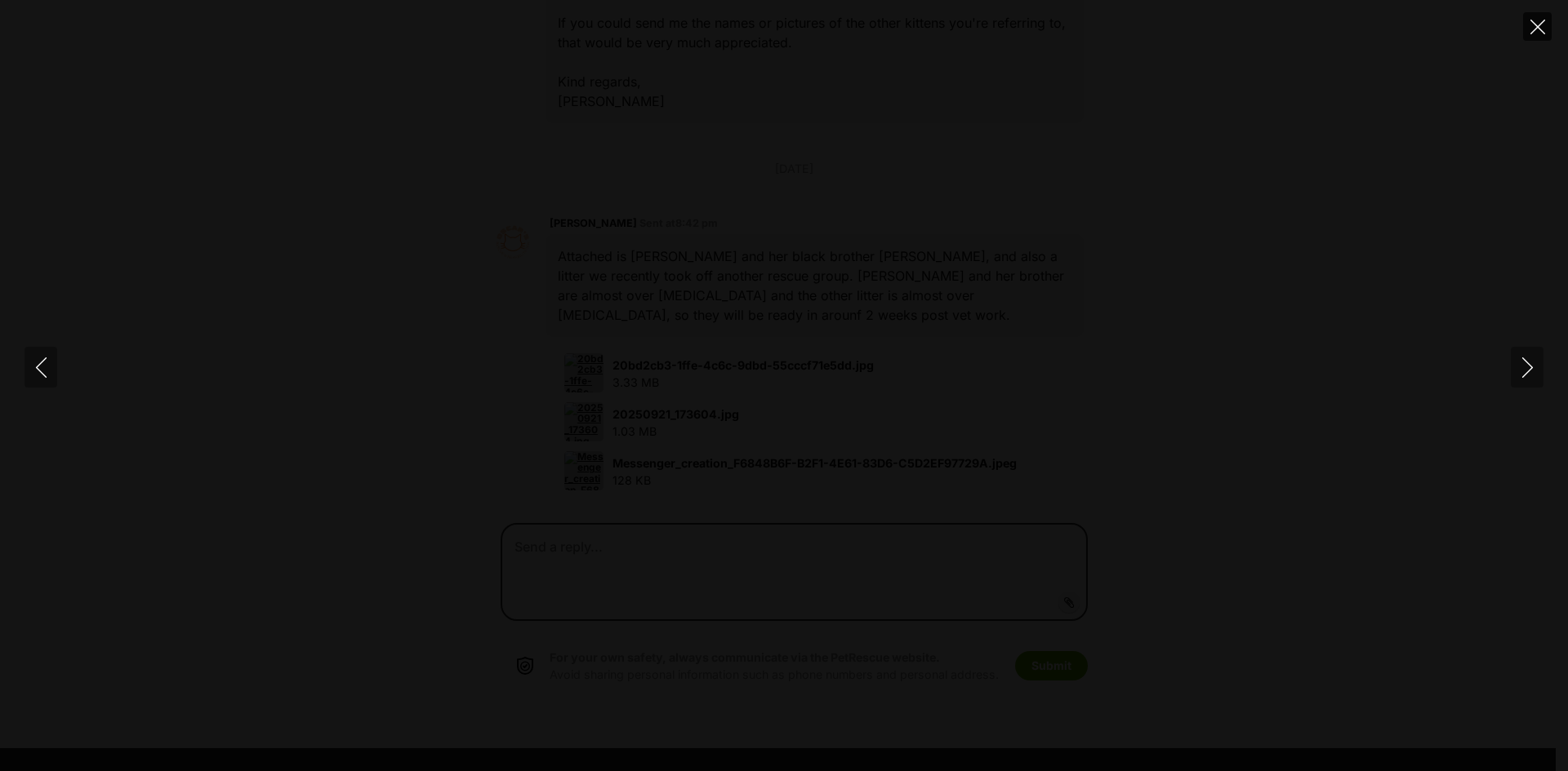
click at [1536, 21] on icon "Close" at bounding box center [1538, 27] width 15 height 15
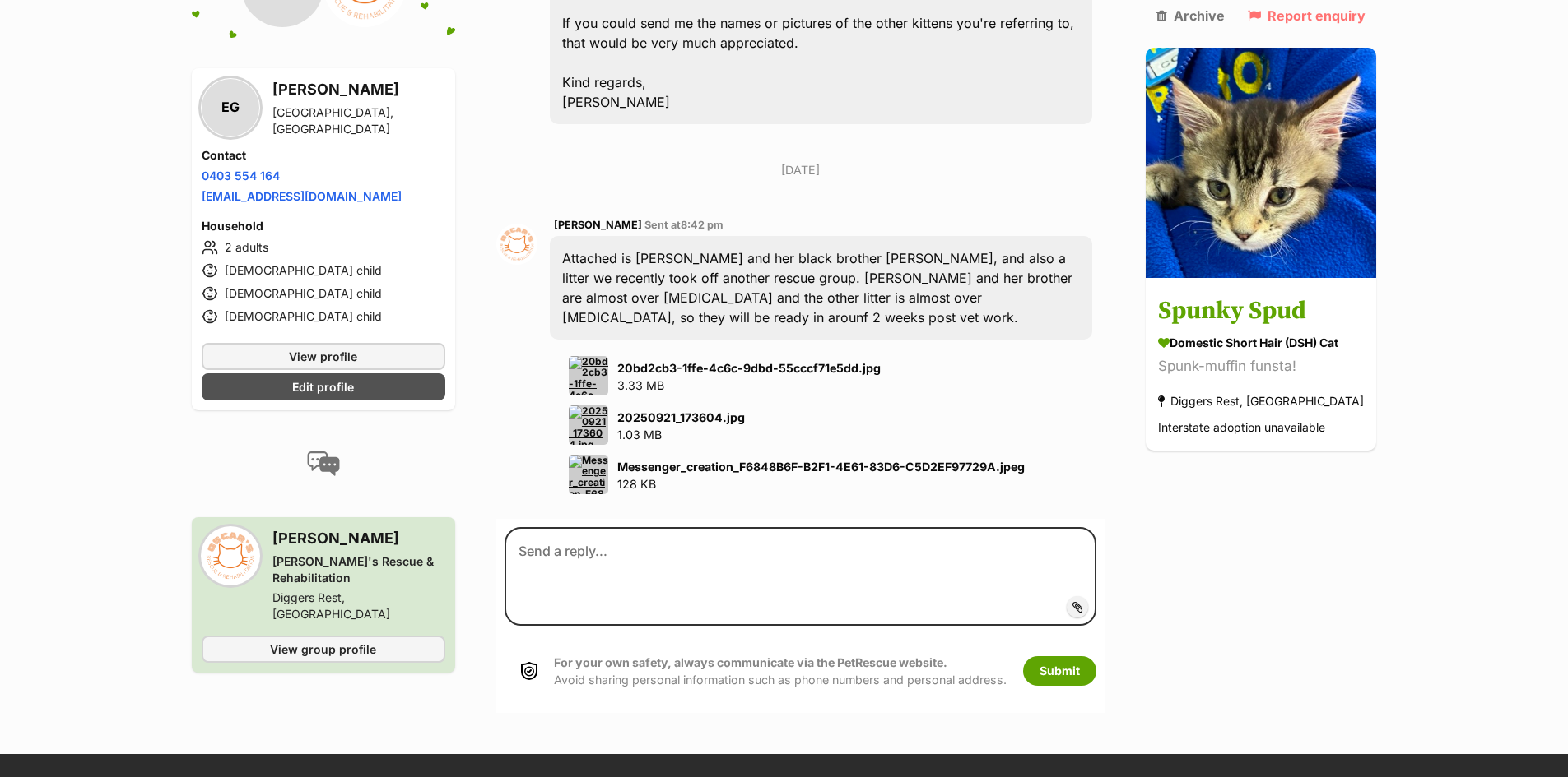
click at [585, 455] on img at bounding box center [588, 475] width 40 height 40
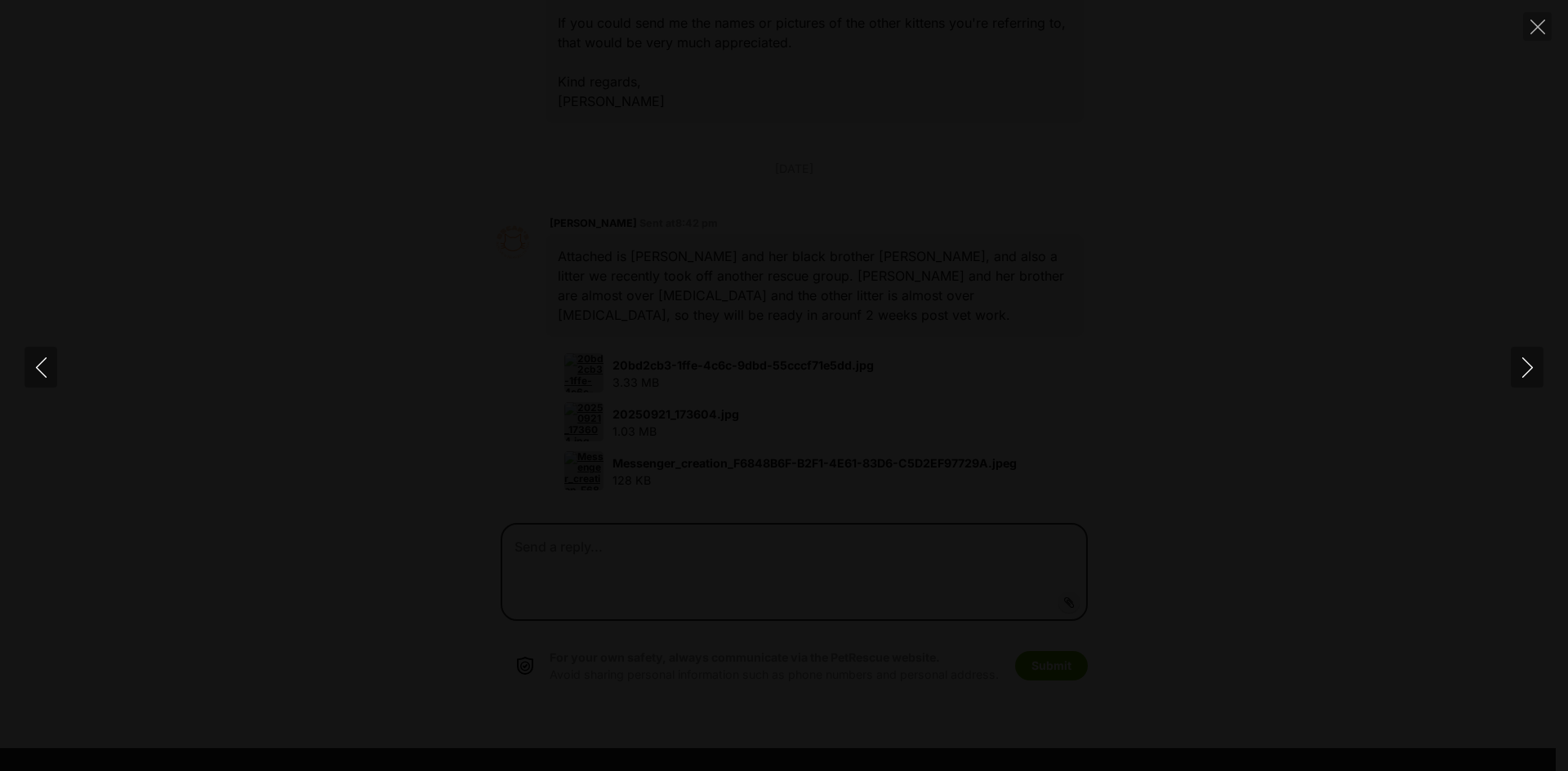
click at [823, 386] on img at bounding box center [784, 386] width 164 height 0
drag, startPoint x: 792, startPoint y: 305, endPoint x: 788, endPoint y: 399, distance: 94.1
click at [788, 479] on img at bounding box center [779, 479] width 164 height 0
click at [1540, 24] on icon "Close" at bounding box center [1538, 27] width 15 height 15
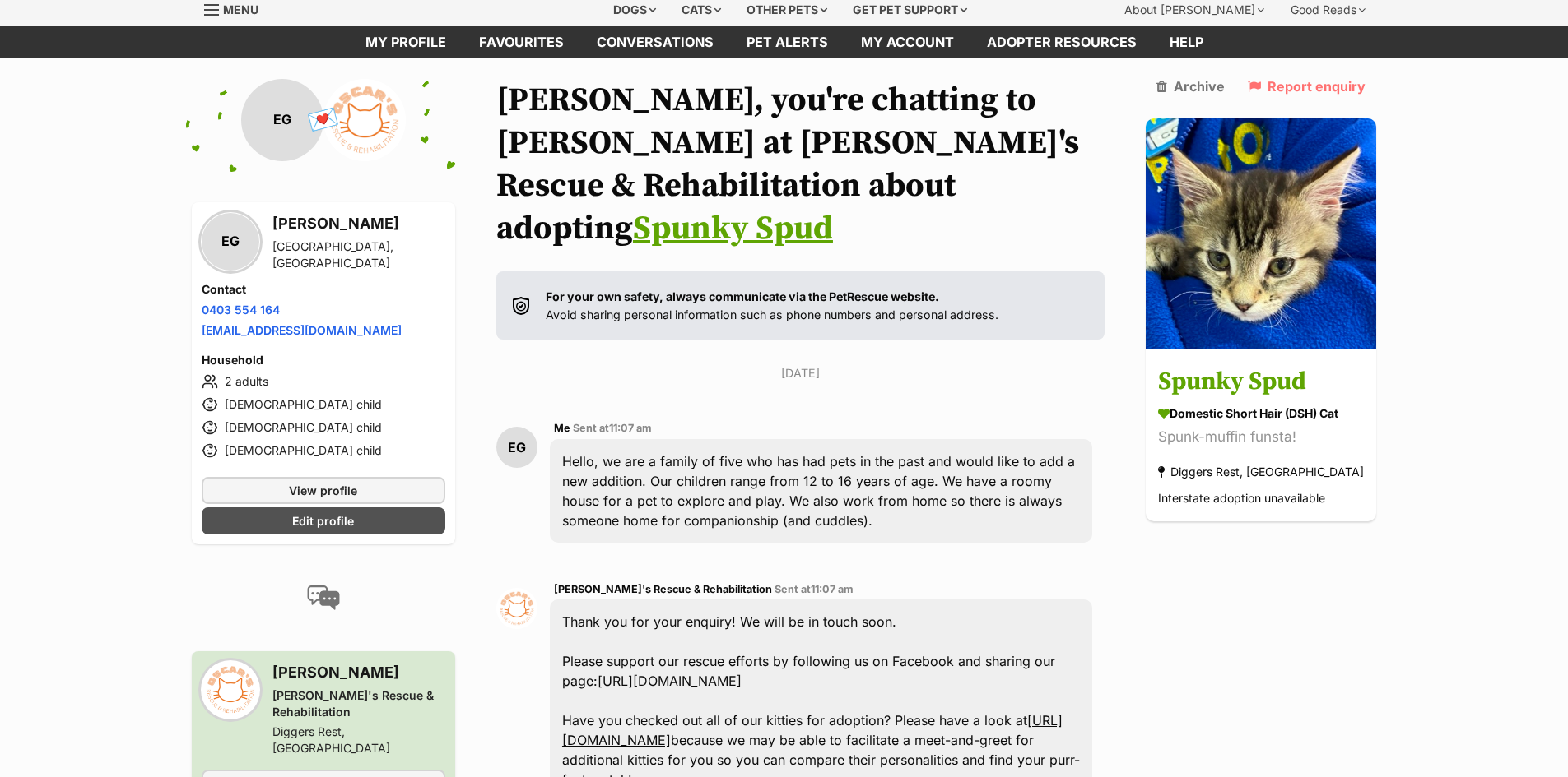
scroll to position [0, 0]
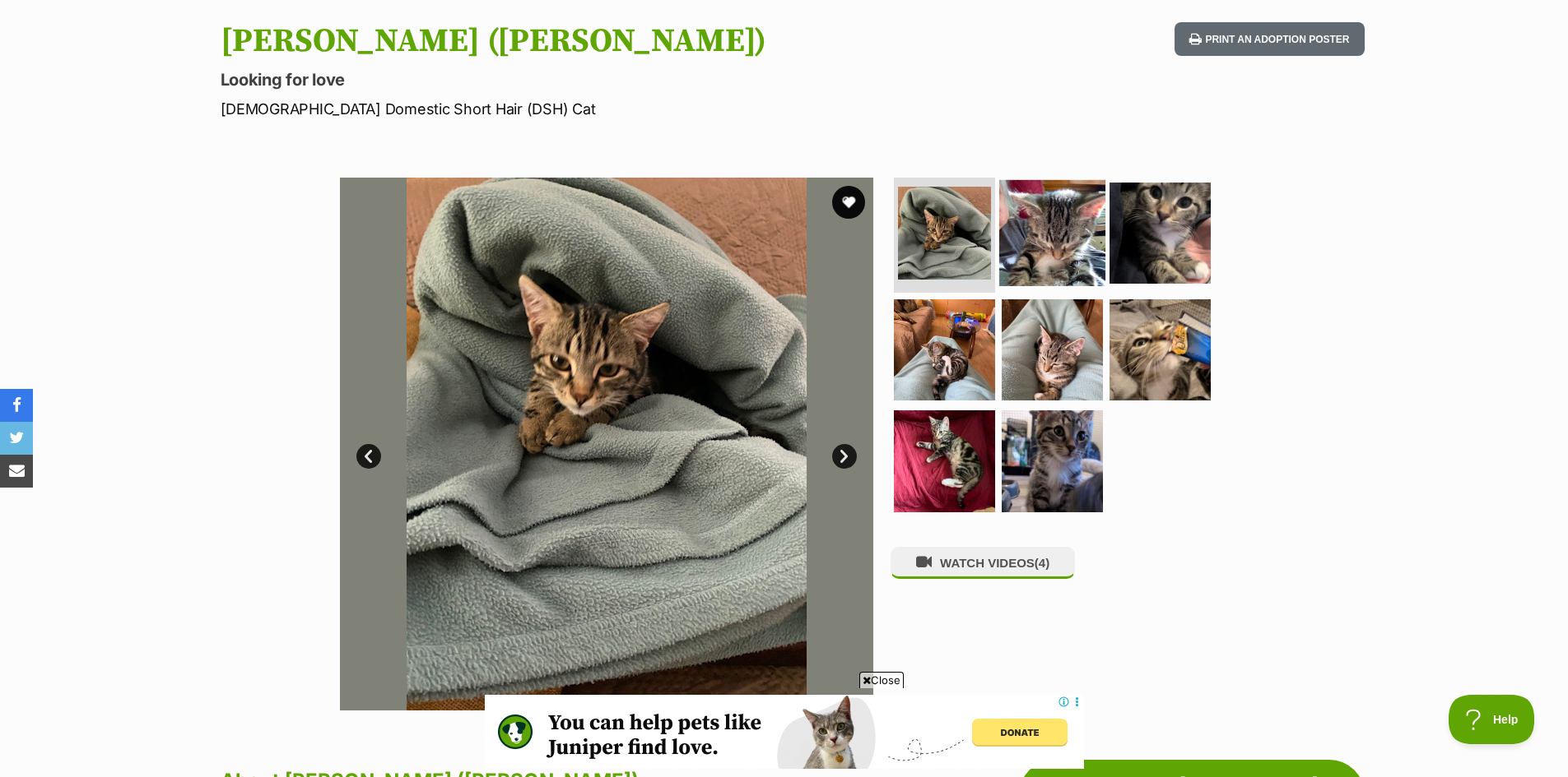
click at [1038, 244] on img at bounding box center [1053, 233] width 106 height 106
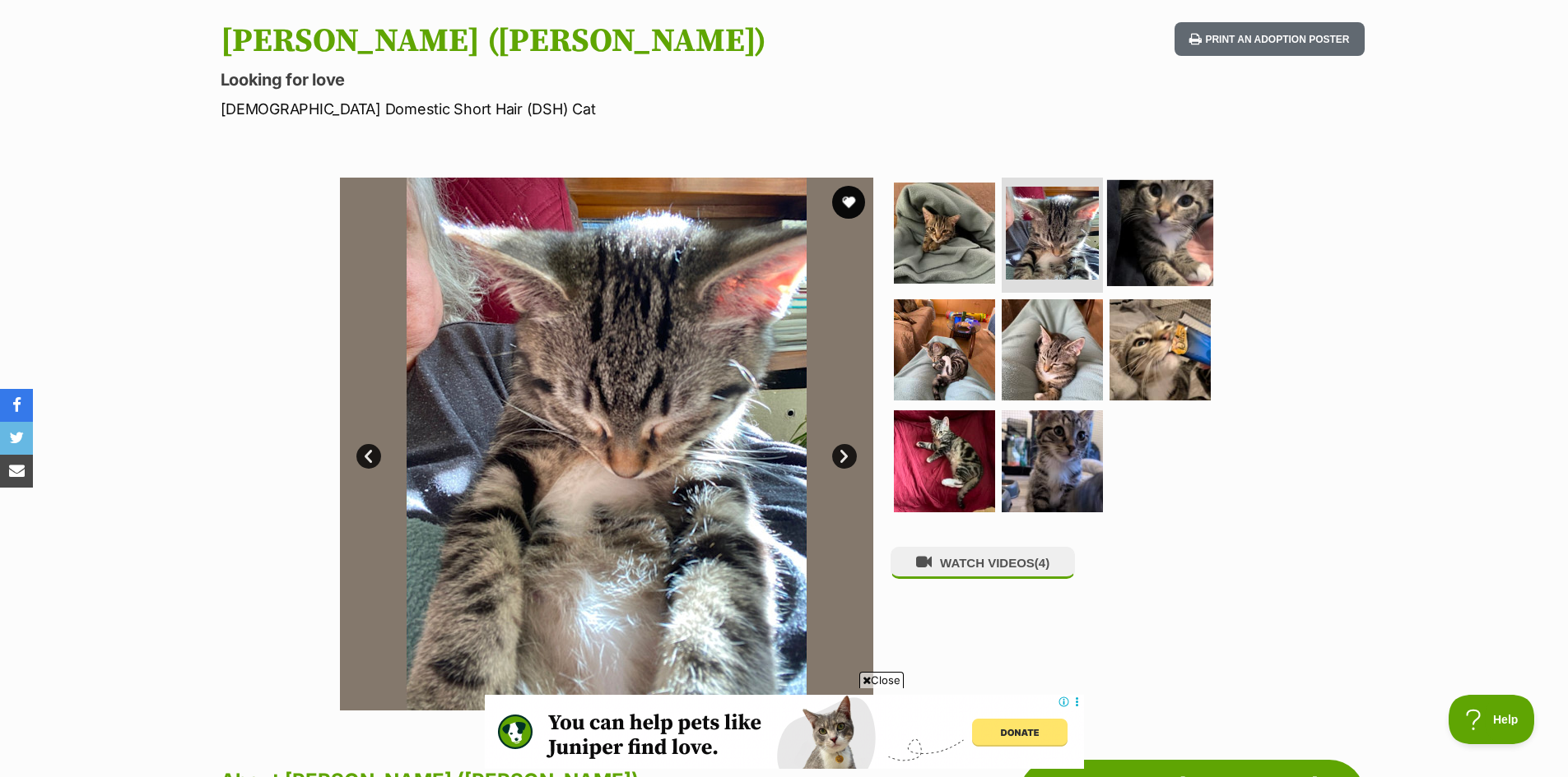
click at [1152, 234] on img at bounding box center [1160, 233] width 106 height 106
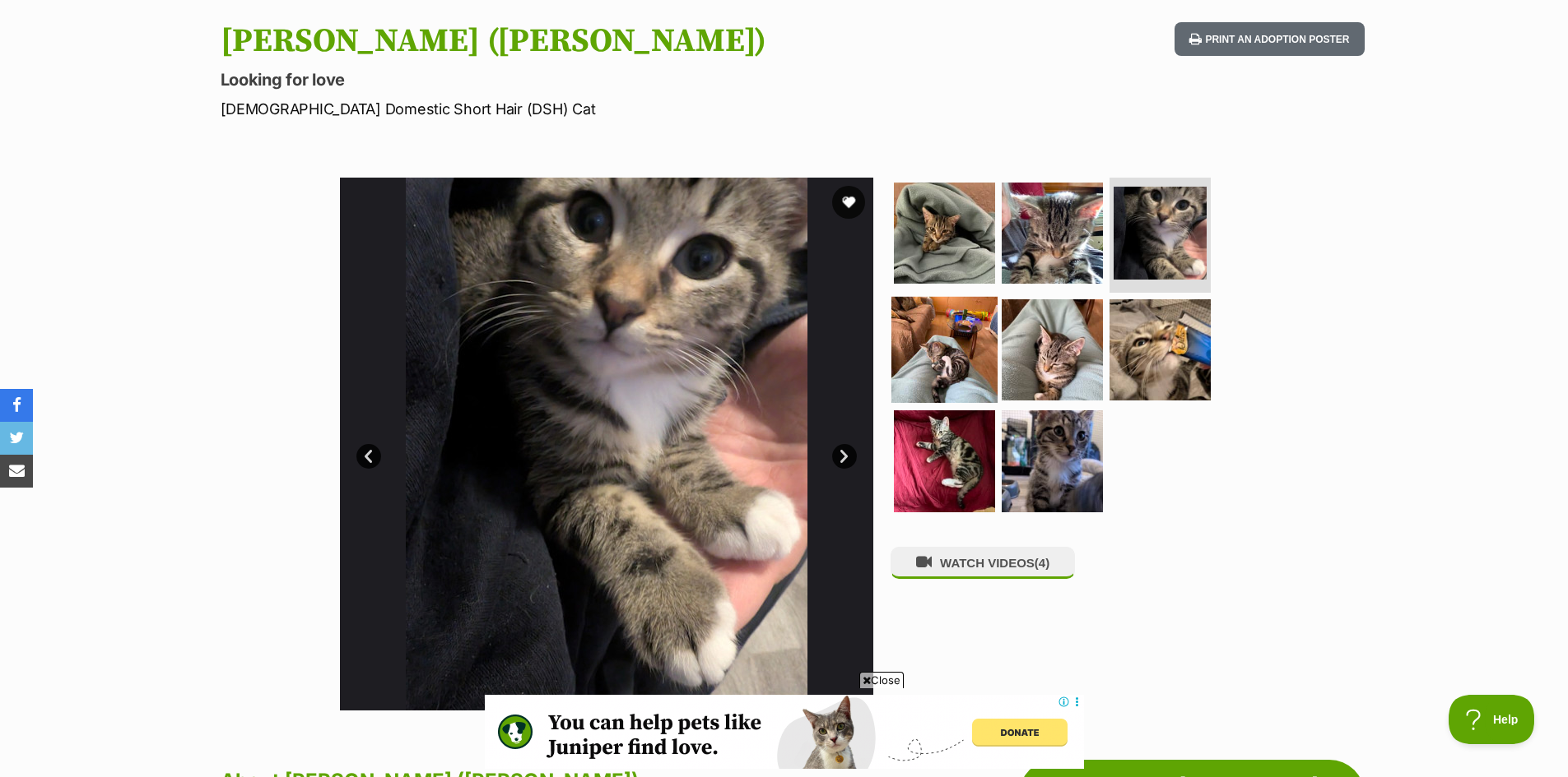
click at [930, 329] on img at bounding box center [944, 349] width 106 height 106
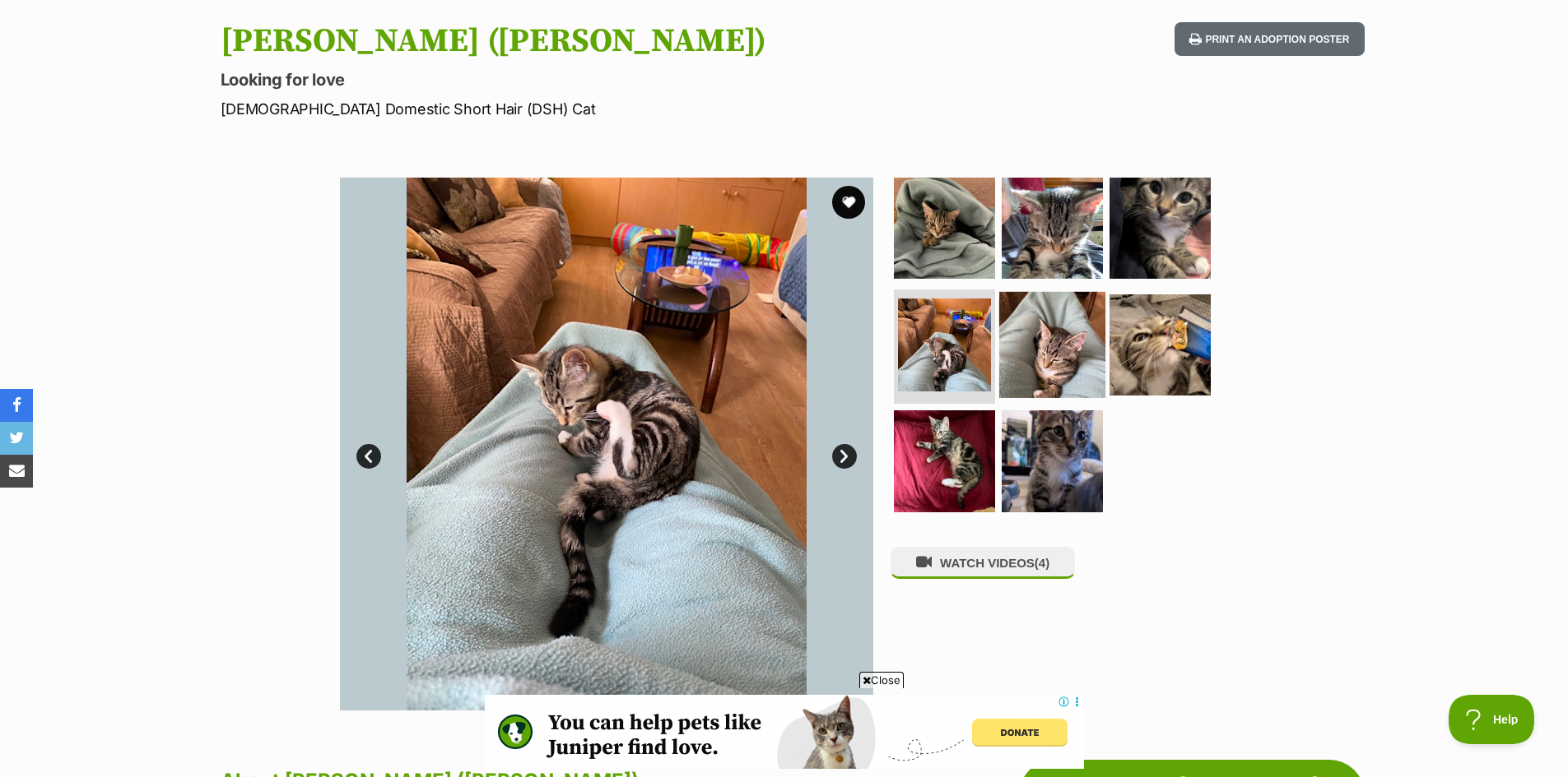
click at [1035, 324] on img at bounding box center [1053, 345] width 106 height 106
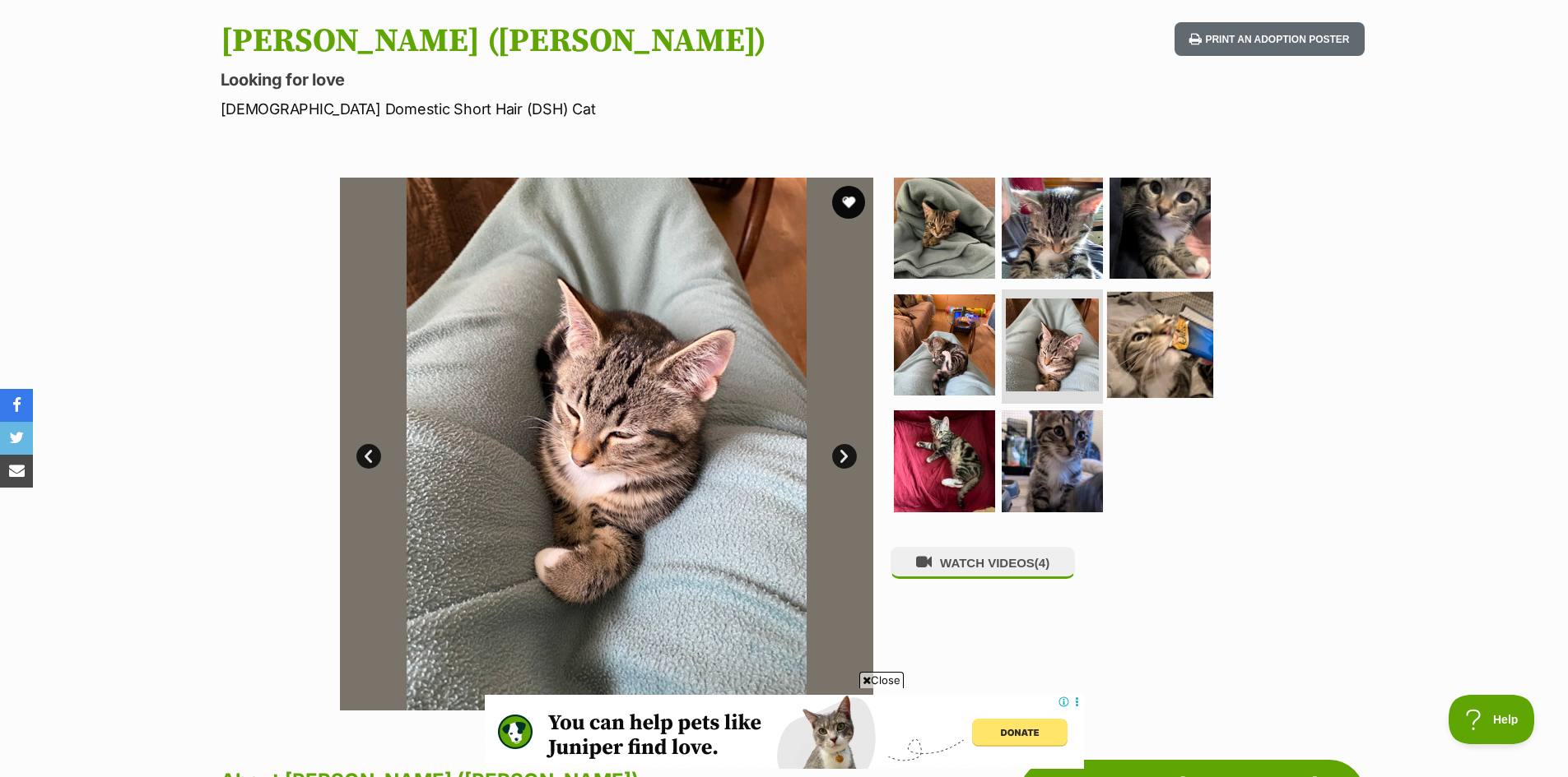
click at [1157, 345] on img at bounding box center [1160, 345] width 106 height 106
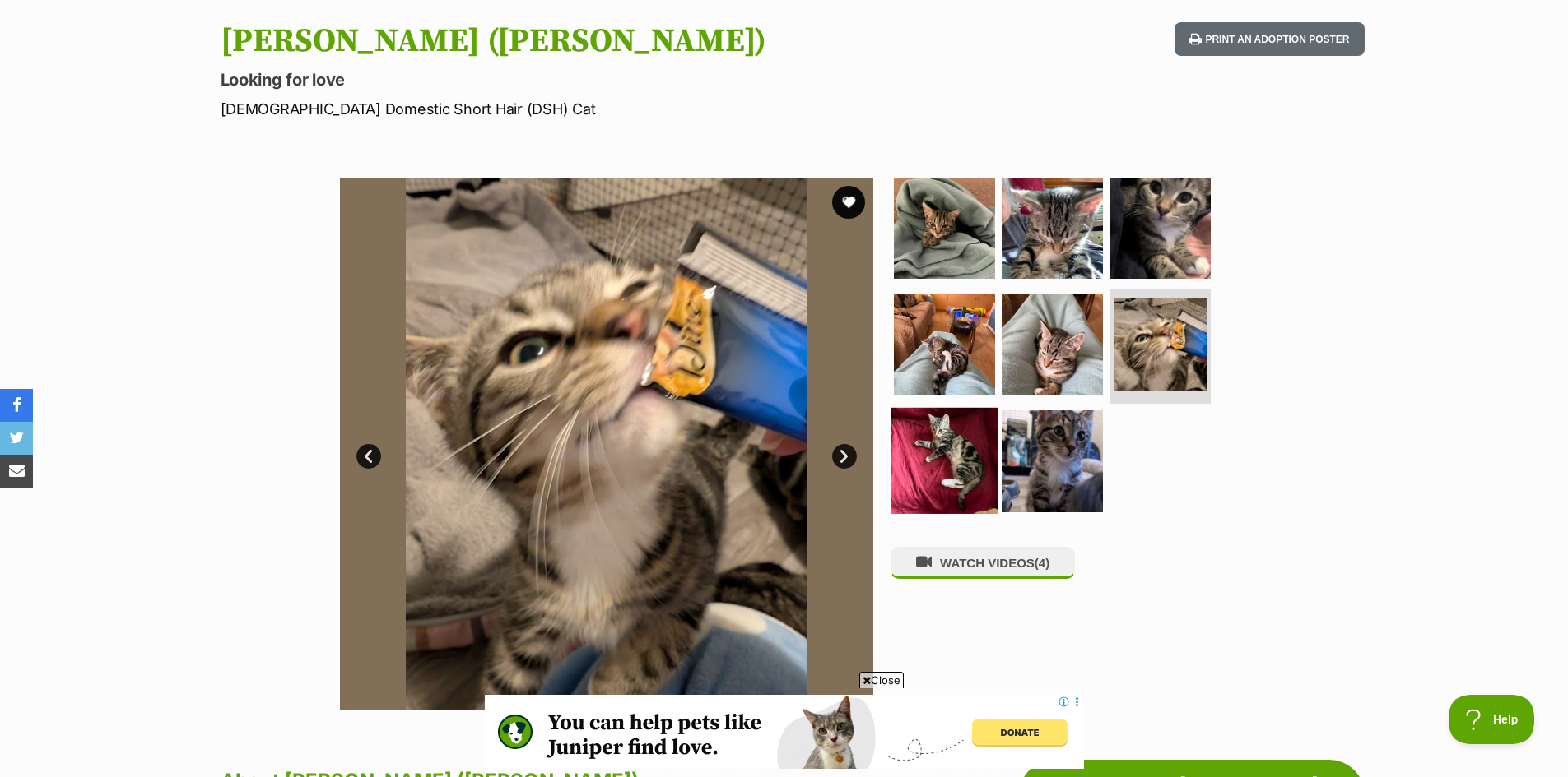
click at [924, 466] on img at bounding box center [944, 461] width 106 height 106
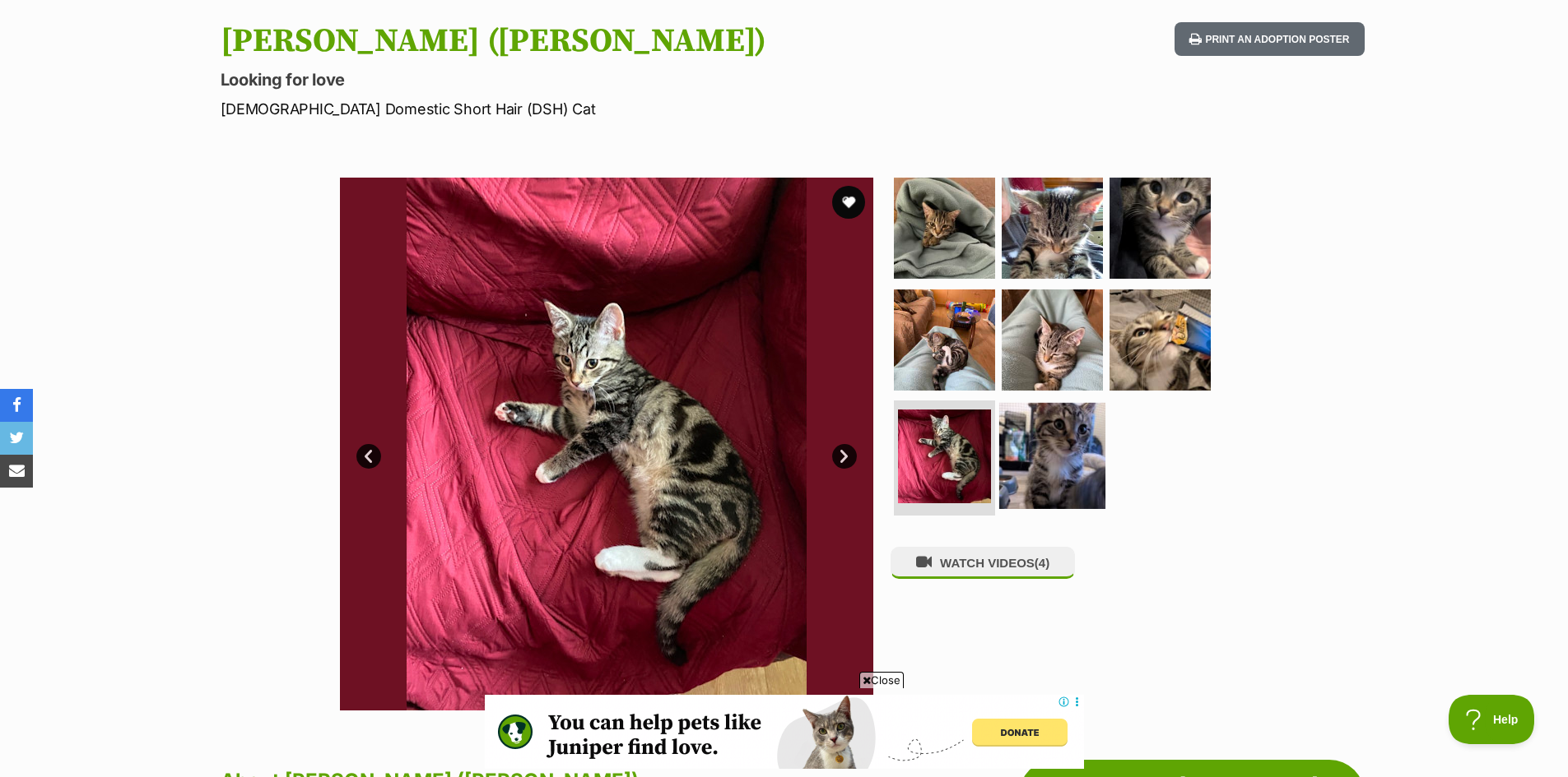
click at [1014, 447] on img at bounding box center [1053, 456] width 106 height 106
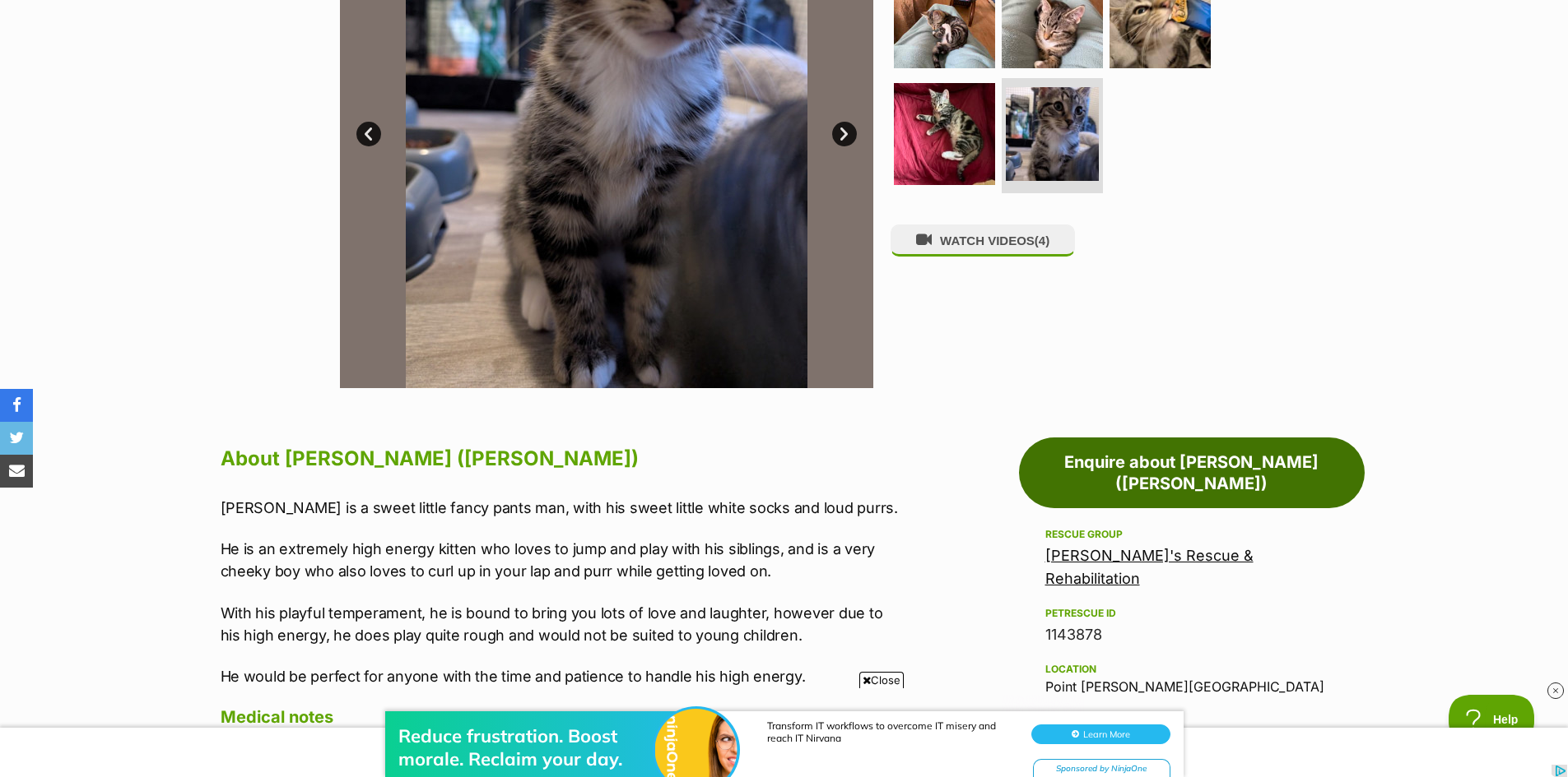
scroll to position [494, 0]
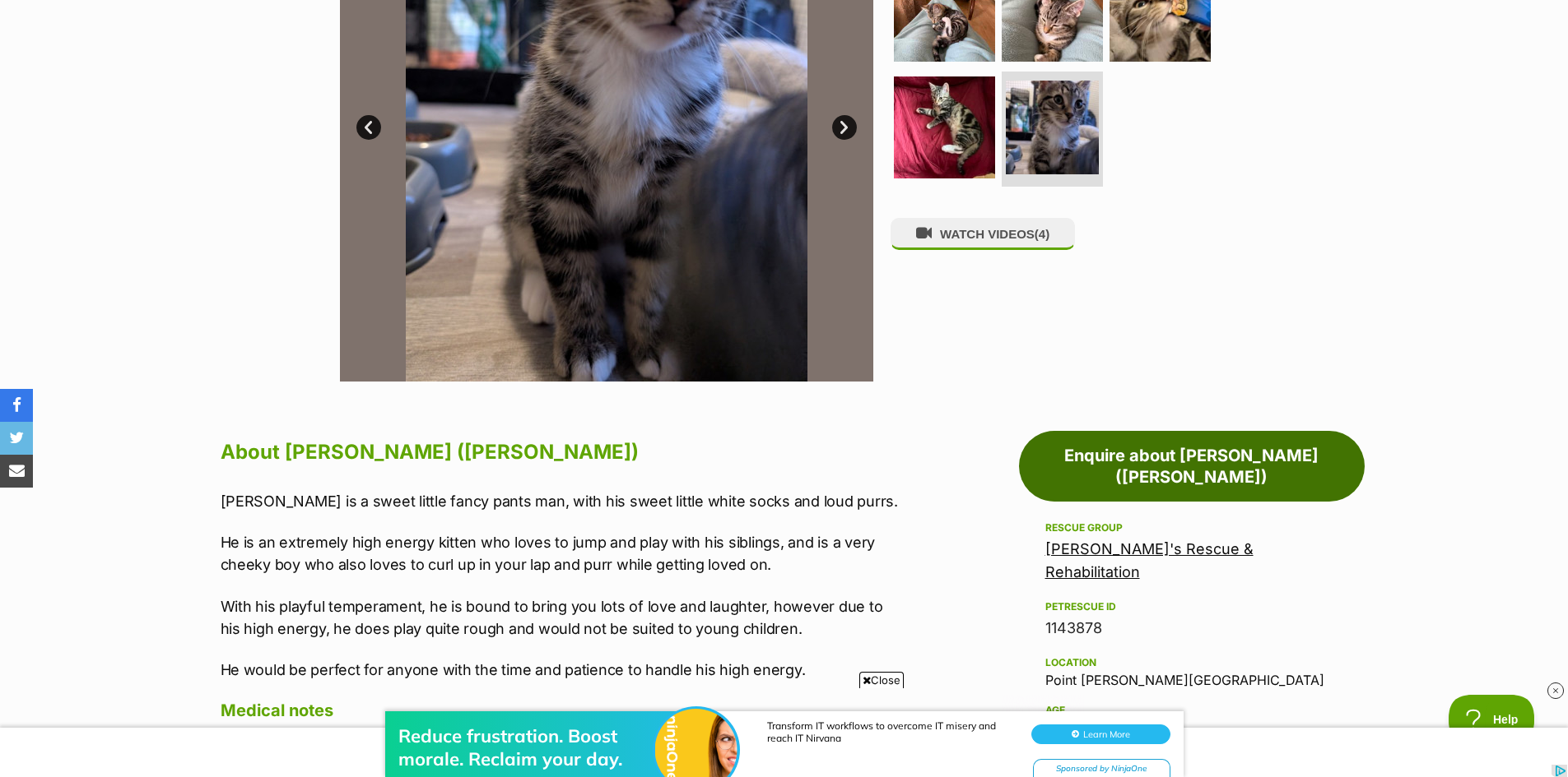
click at [1125, 453] on link "Enquire about Timmy (Bob)" at bounding box center [1191, 466] width 346 height 70
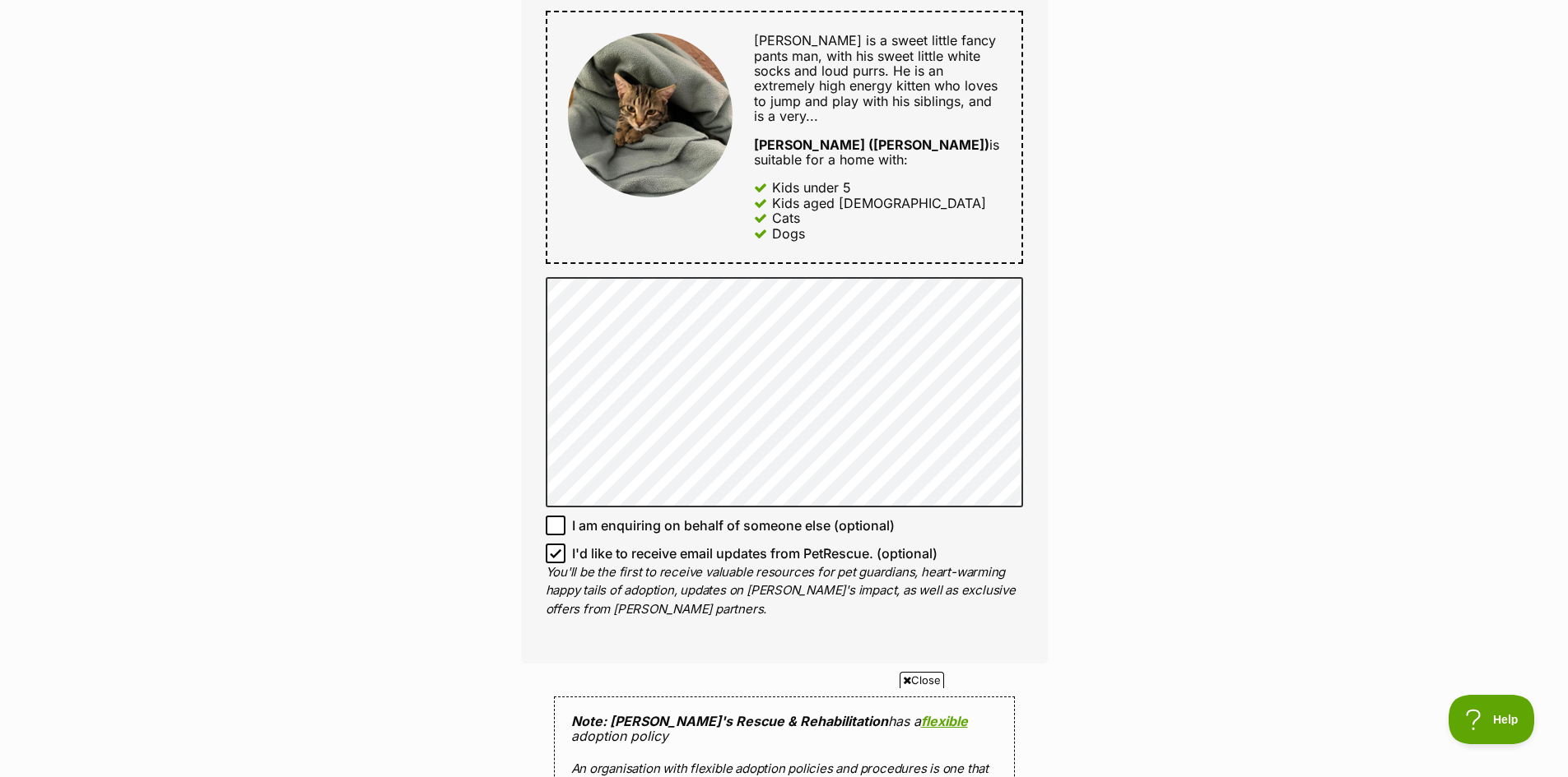
scroll to position [905, 0]
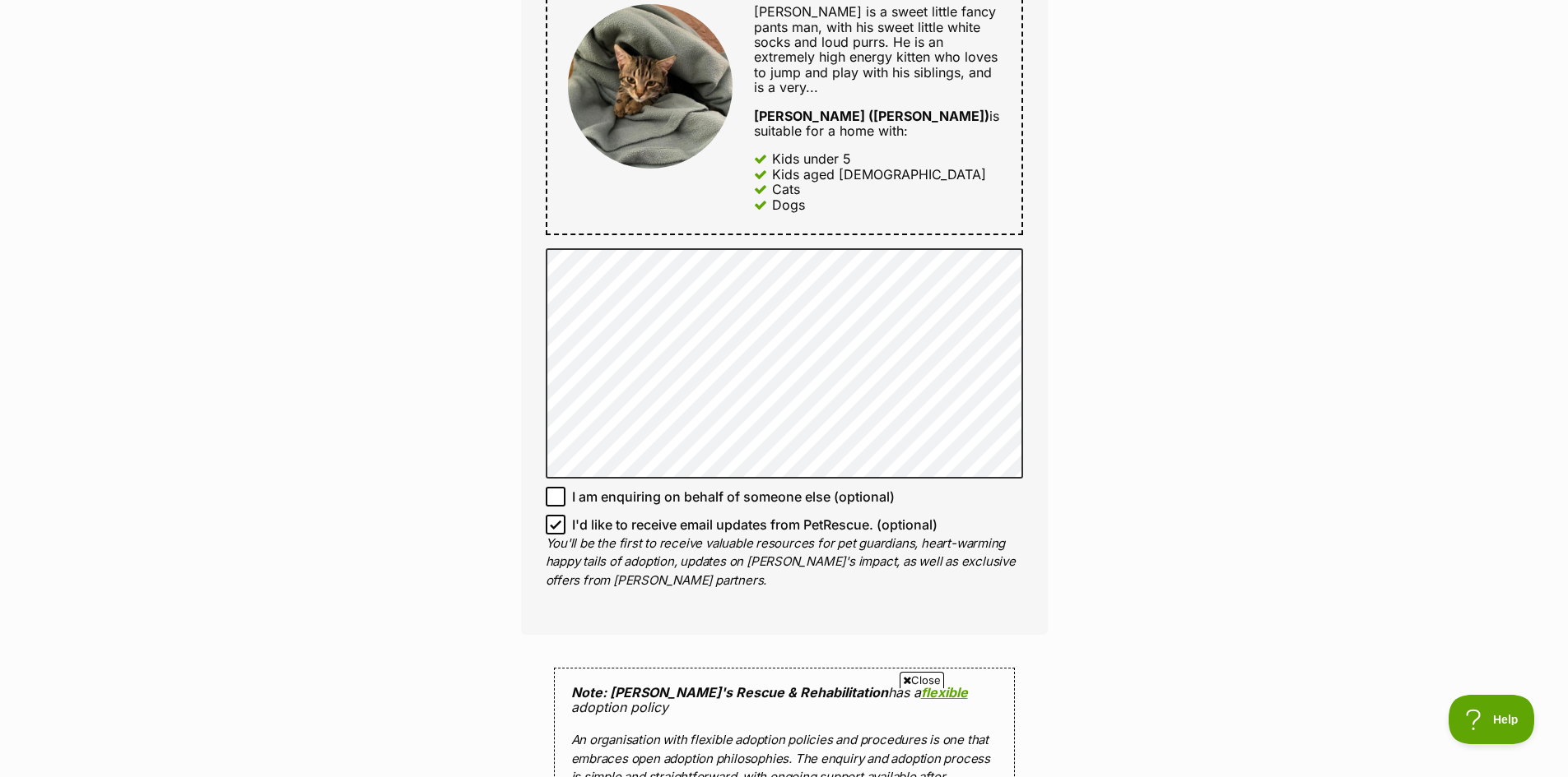
click at [551, 521] on icon at bounding box center [555, 524] width 10 height 7
click at [551, 515] on input "I'd like to receive email updates from PetRescue. (optional)" at bounding box center [555, 525] width 20 height 20
checkbox input "false"
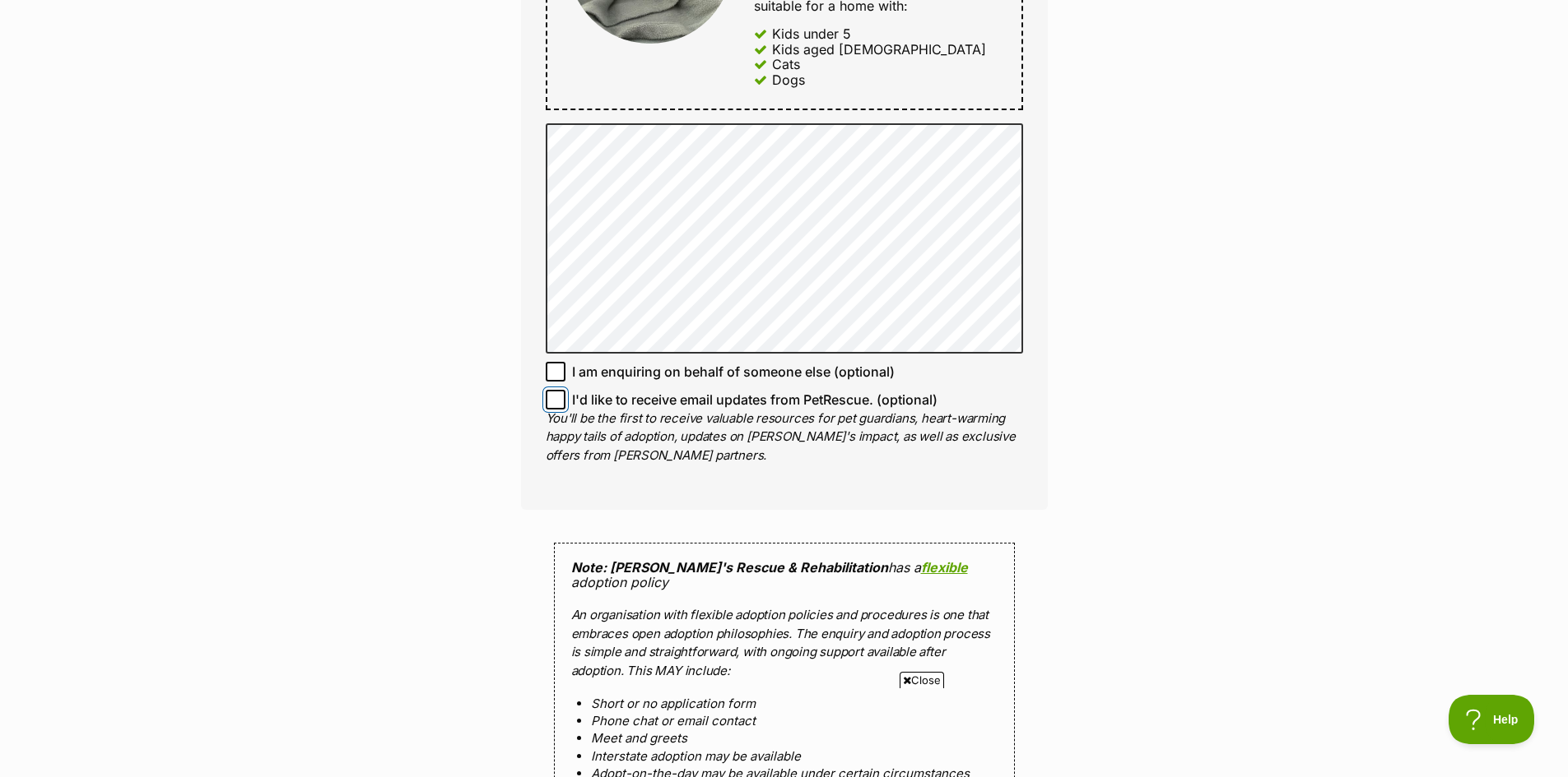
scroll to position [1316, 0]
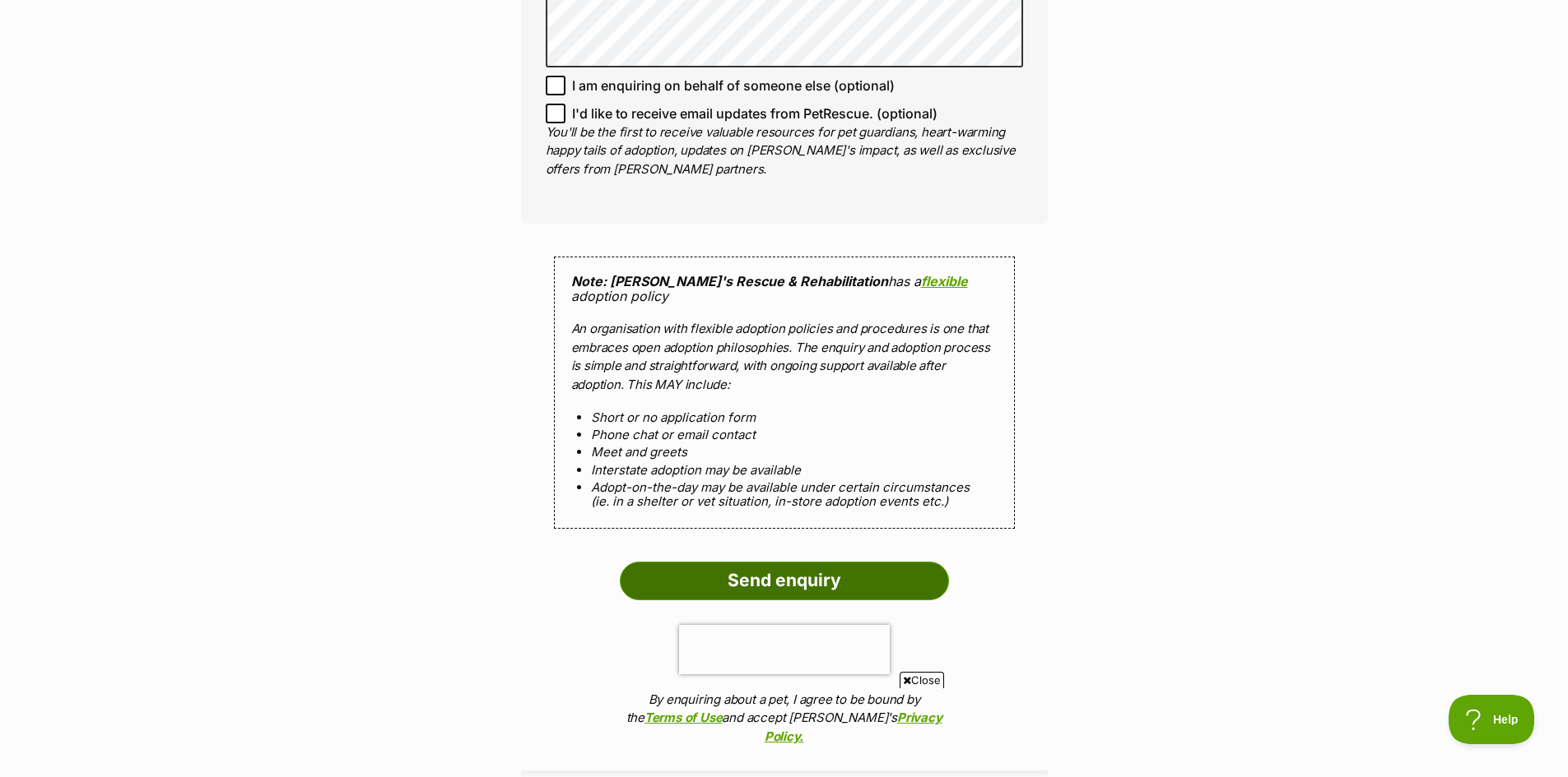
click at [777, 562] on input "Send enquiry" at bounding box center [784, 581] width 329 height 38
